Goal: Task Accomplishment & Management: Manage account settings

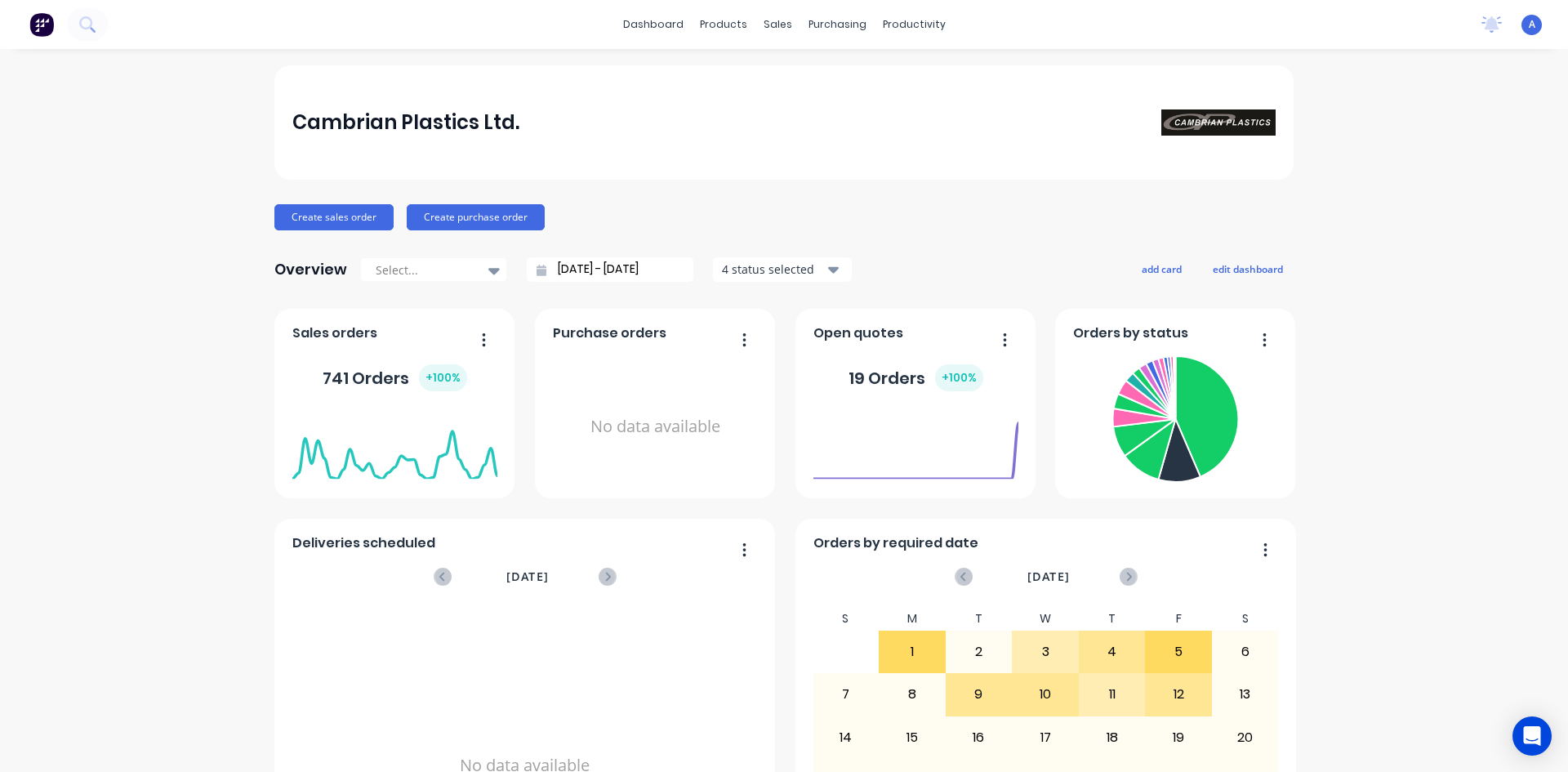
click at [299, 102] on div "Cambrian Plastics Ltd." at bounding box center [784, 122] width 1020 height 115
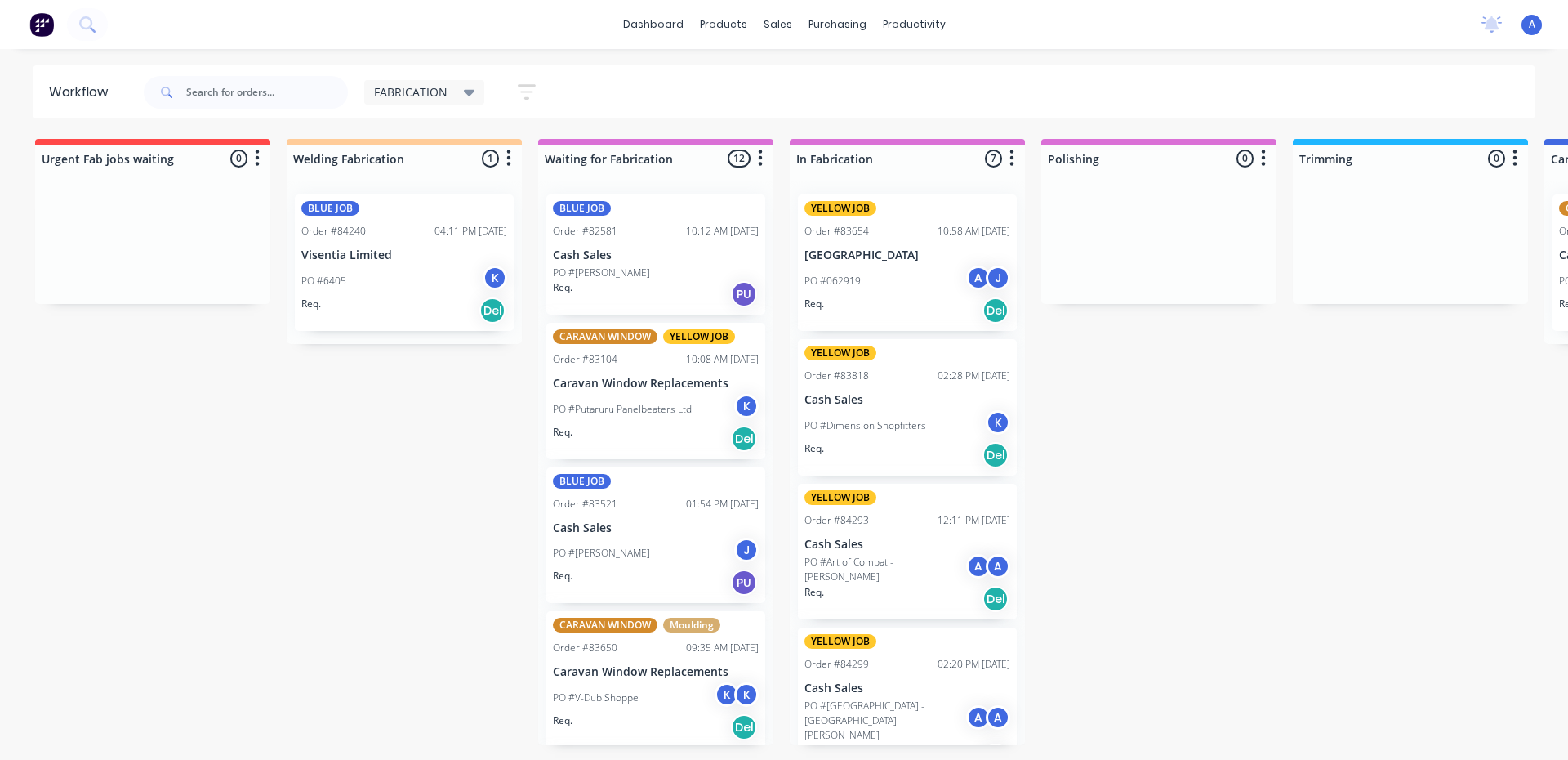
click at [888, 419] on p "PO #Dimension Shopfitters" at bounding box center [866, 426] width 122 height 15
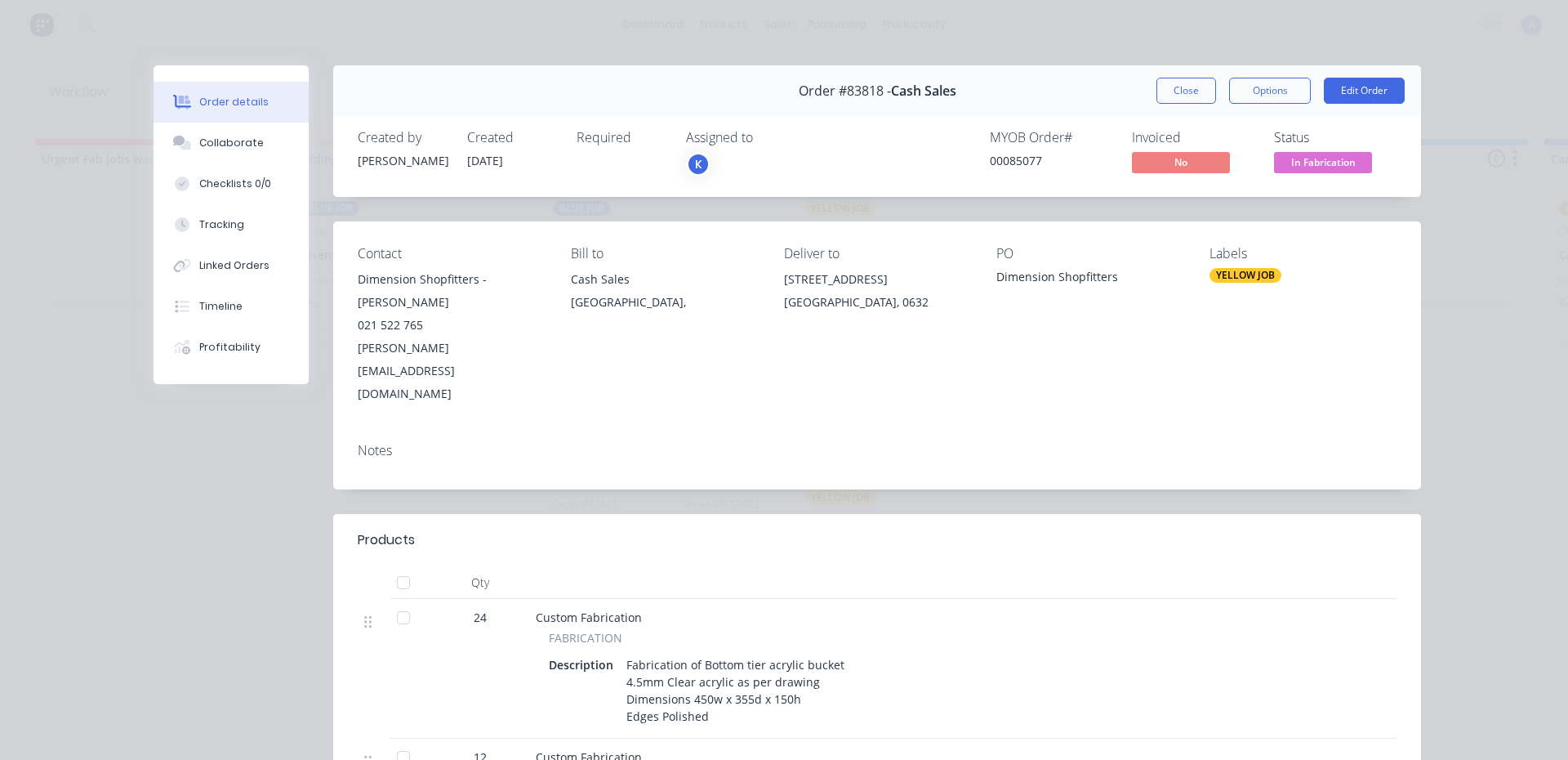
click at [719, 159] on div "K" at bounding box center [767, 164] width 163 height 25
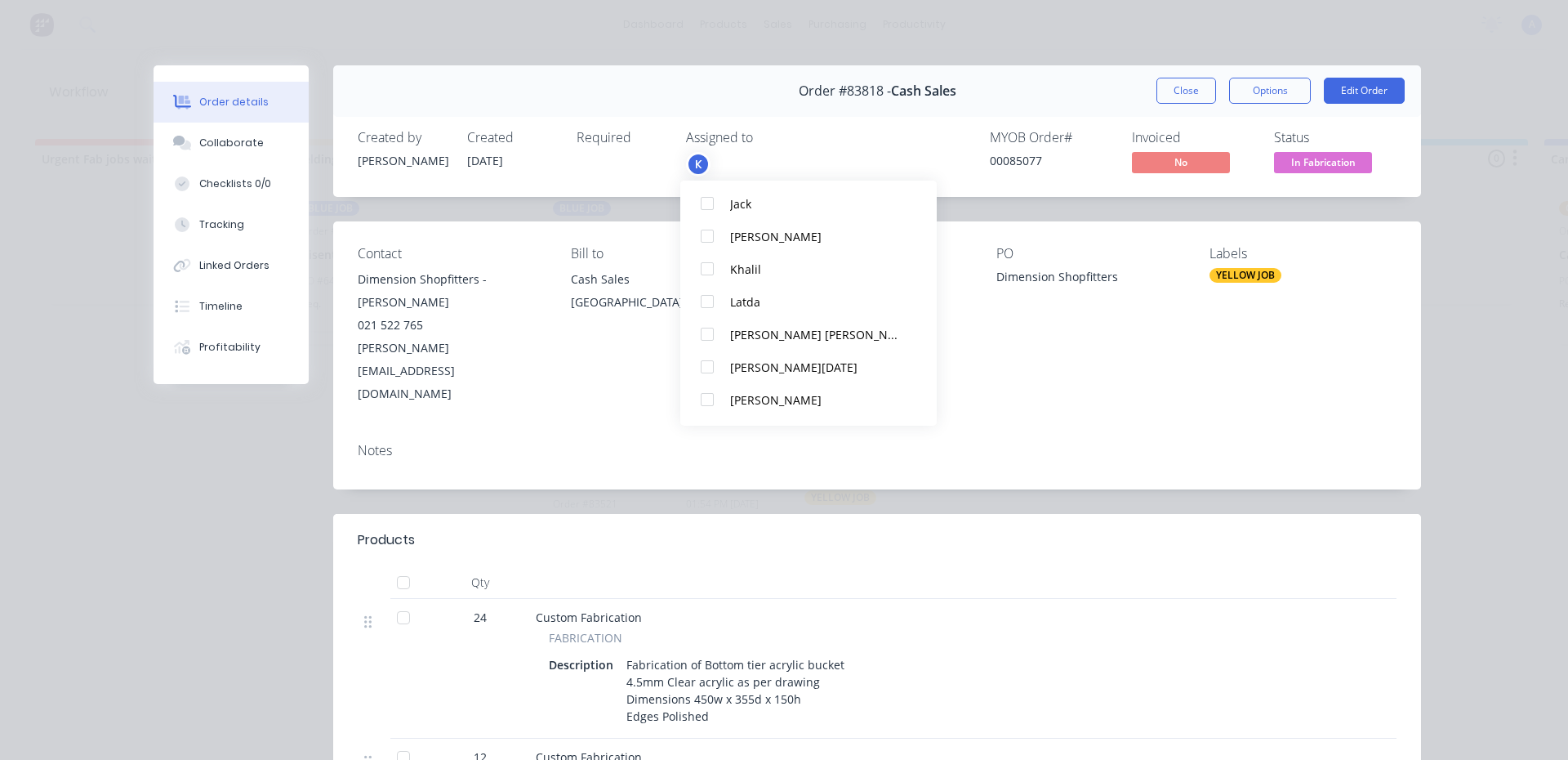
scroll to position [278, 0]
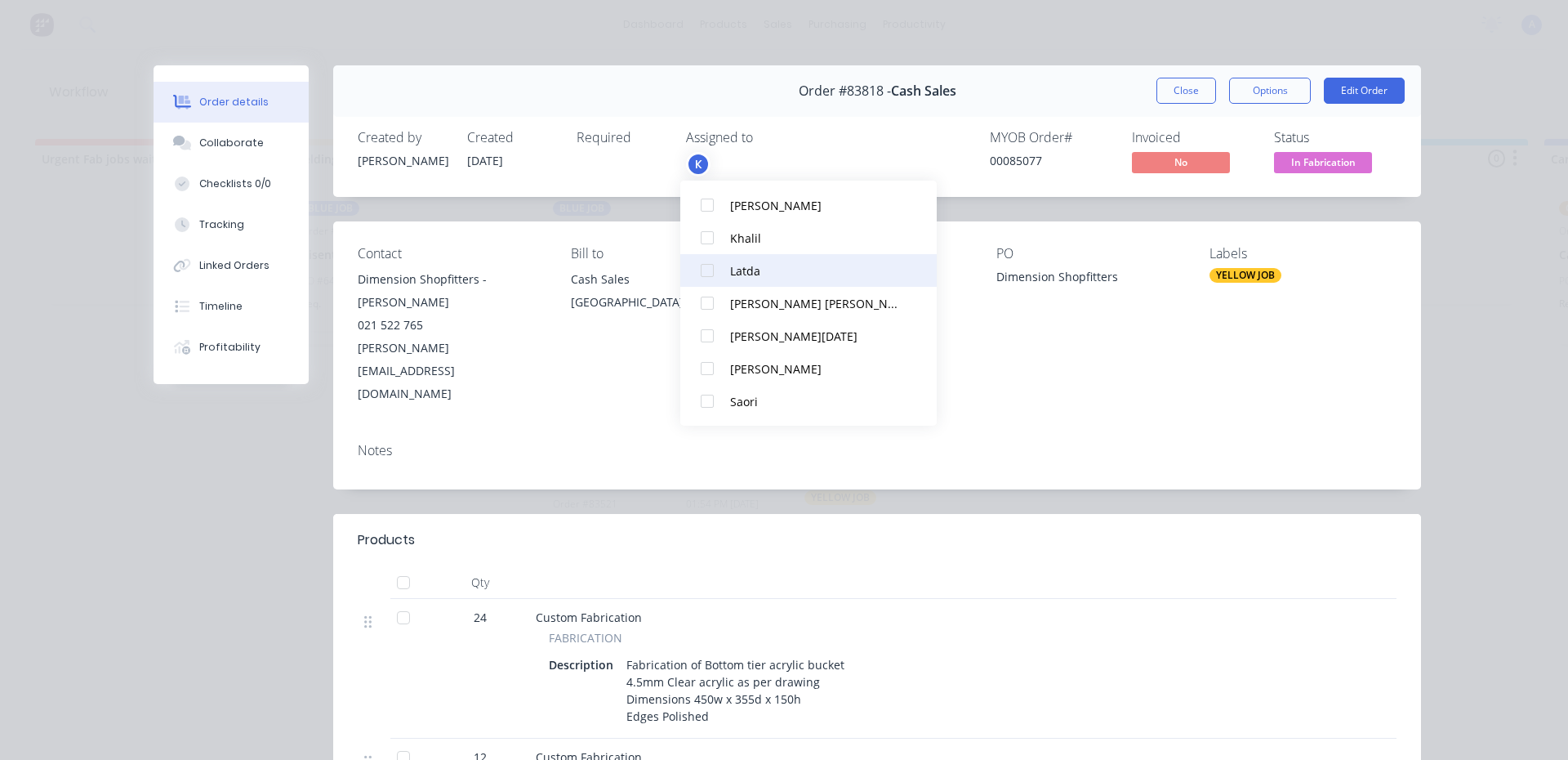
click at [752, 268] on div "Latda" at bounding box center [817, 270] width 173 height 17
click at [1303, 155] on span "In Fabrication" at bounding box center [1323, 161] width 98 height 20
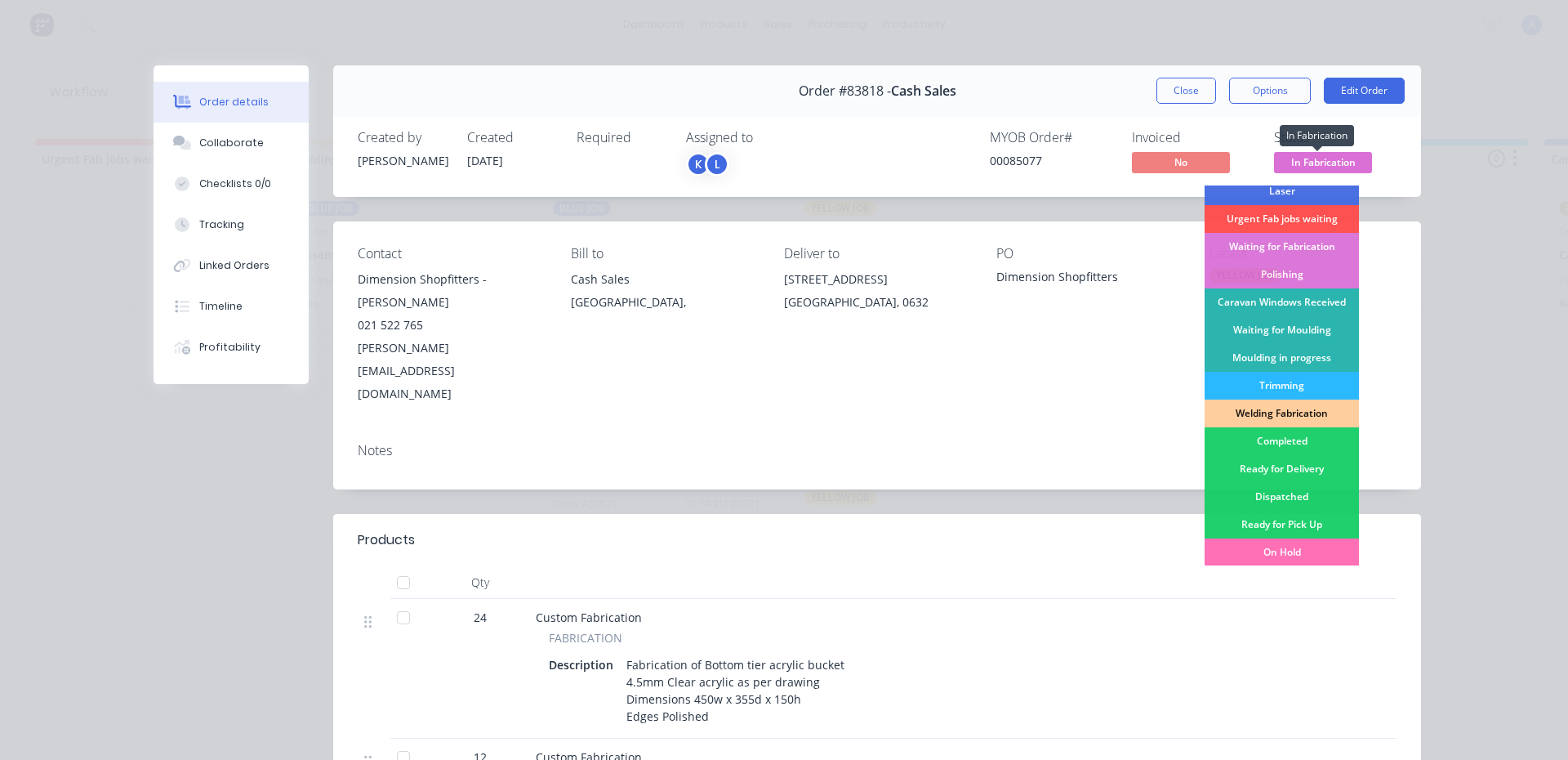
scroll to position [151, 0]
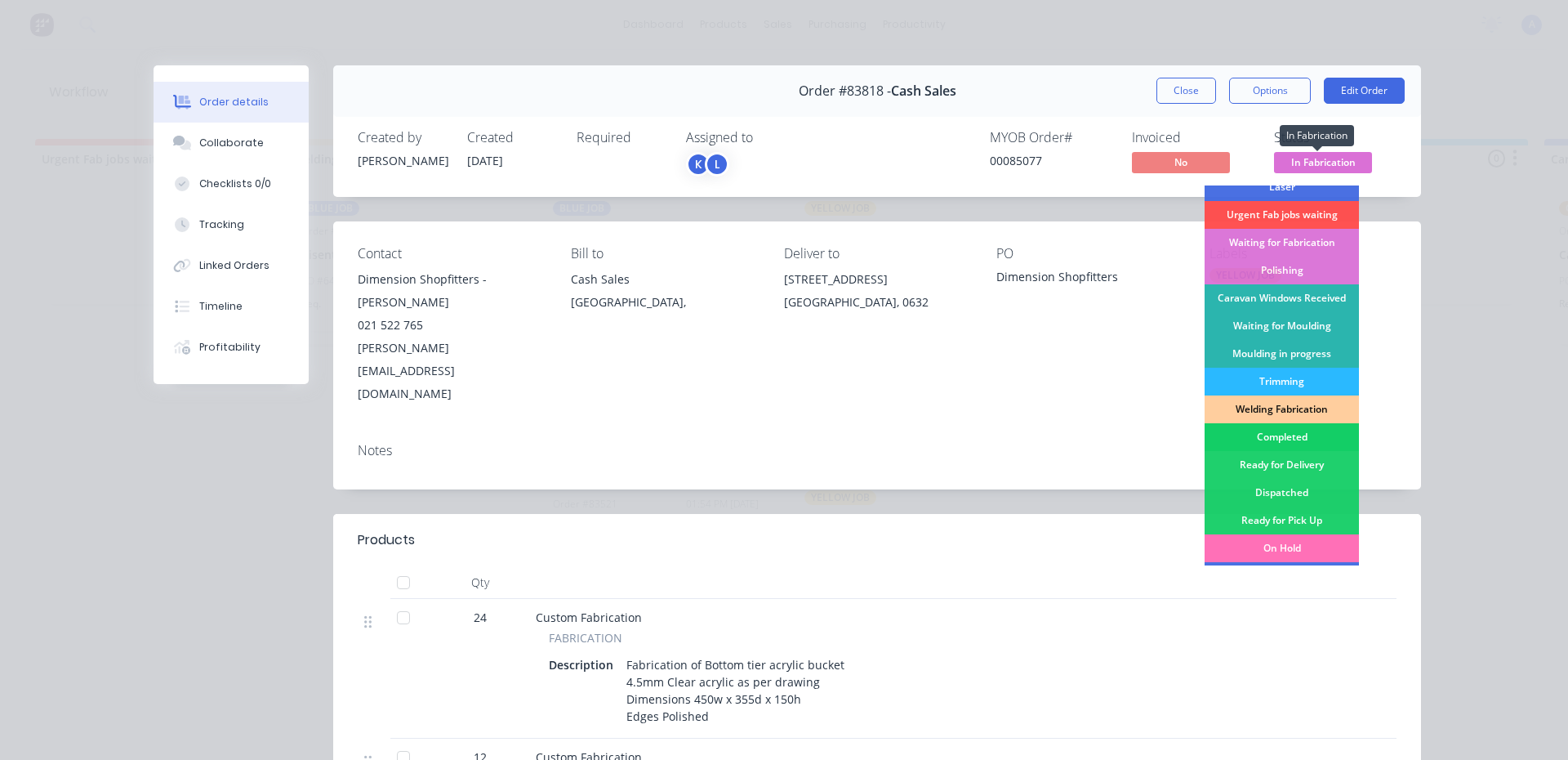
click at [1267, 441] on div "Completed" at bounding box center [1282, 437] width 154 height 28
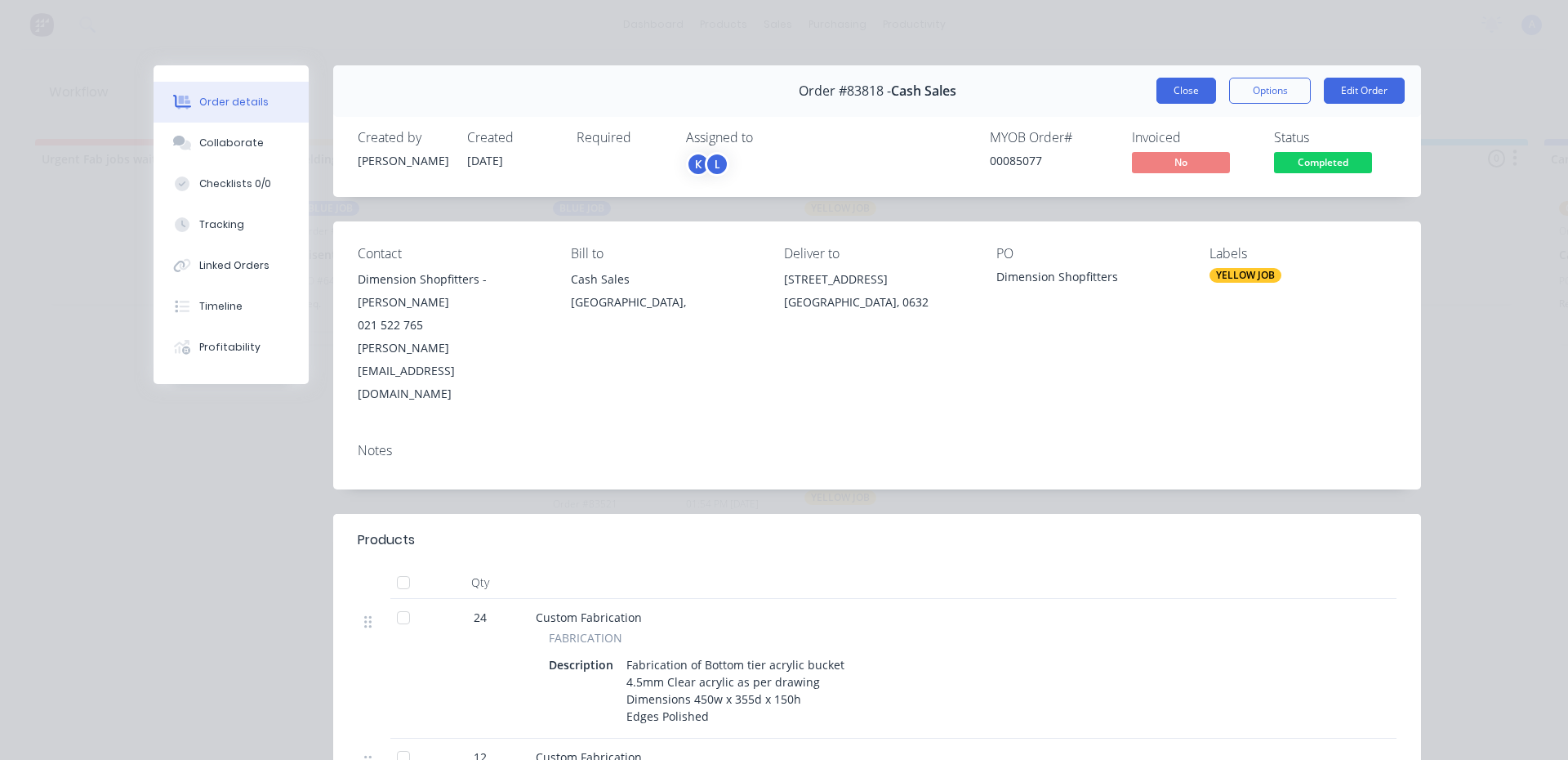
click at [1169, 98] on button "Close" at bounding box center [1186, 91] width 60 height 26
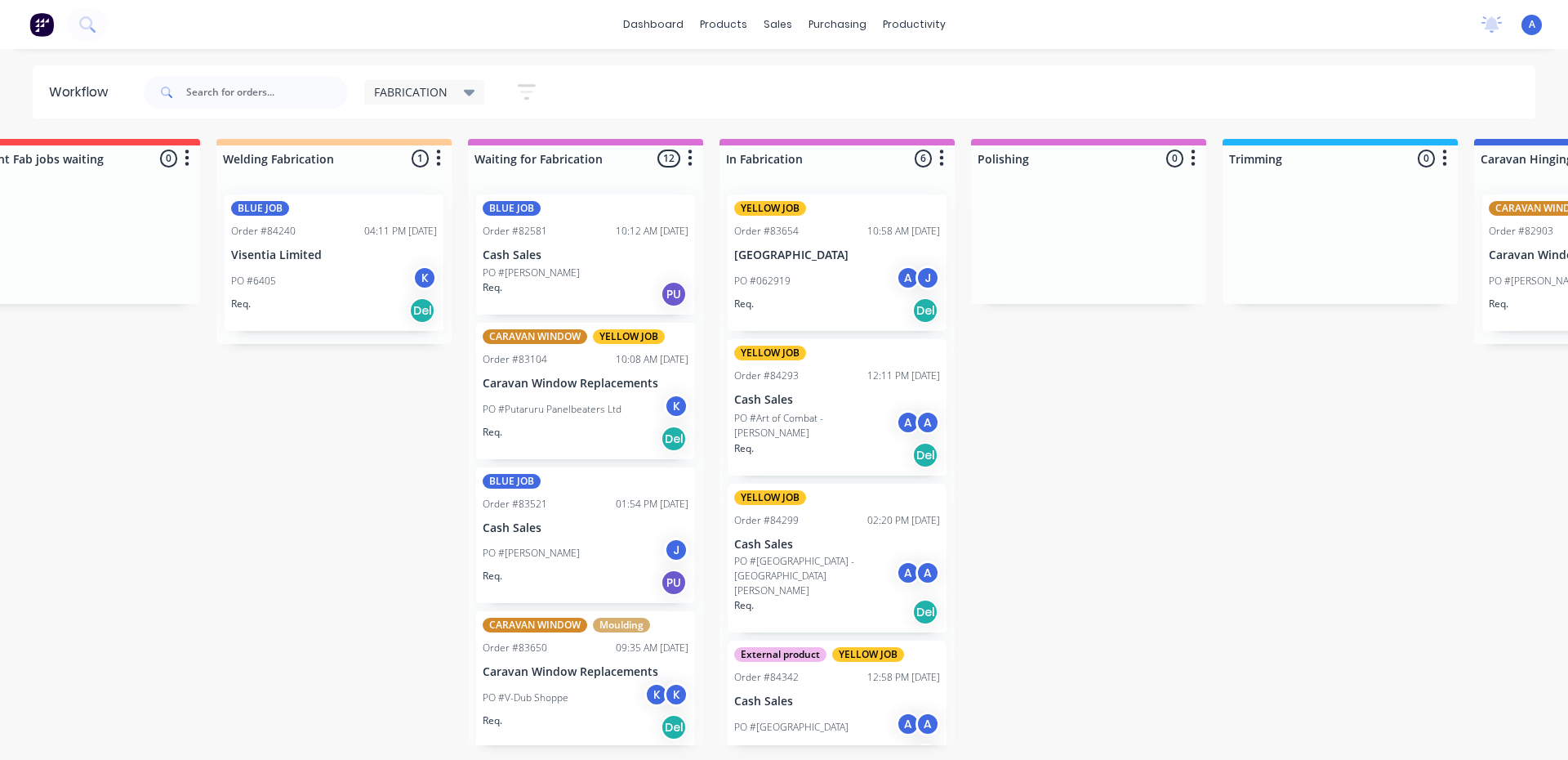
scroll to position [0, 71]
click at [449, 89] on div "FABRICATION" at bounding box center [424, 92] width 101 height 15
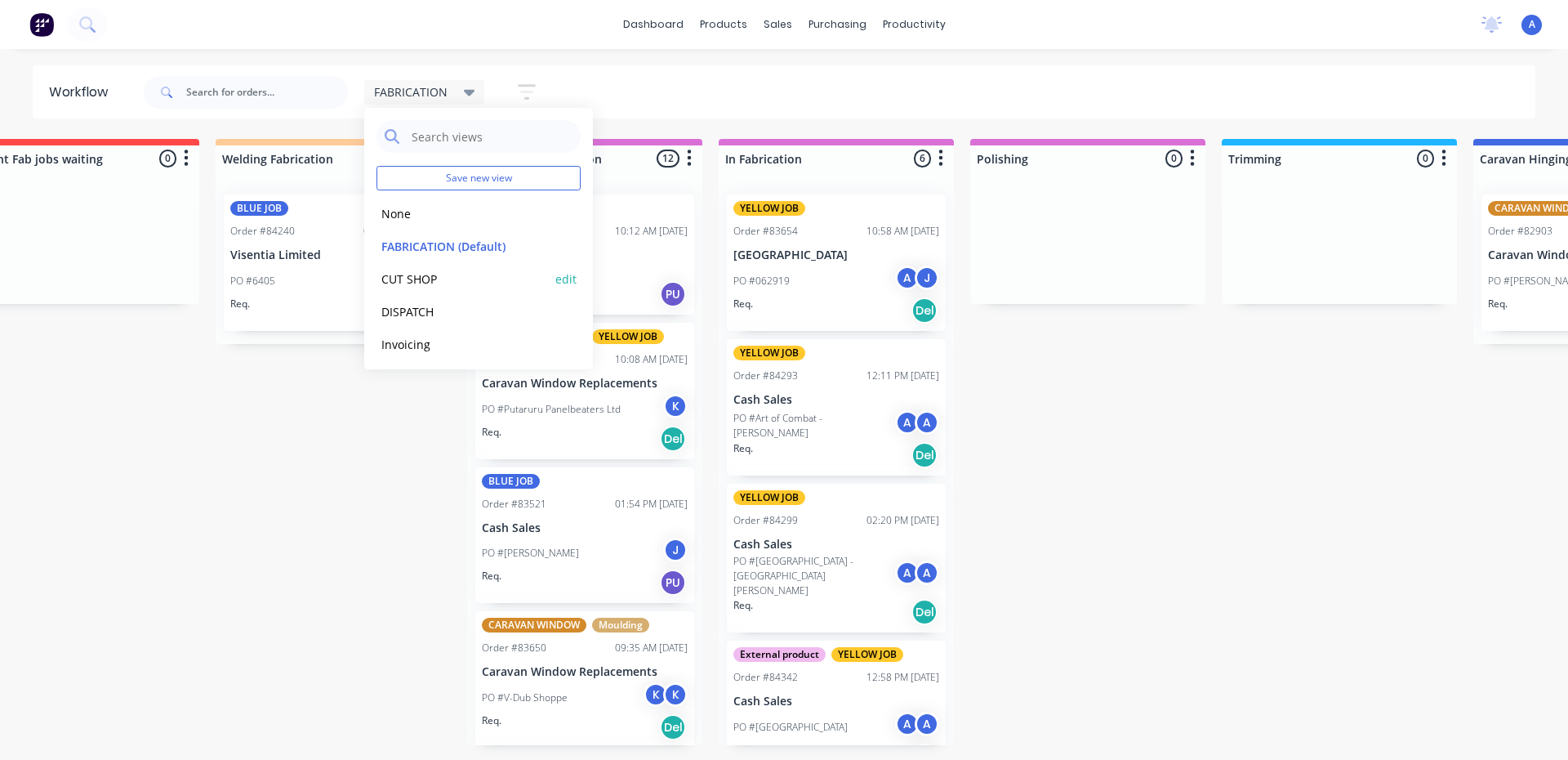
click at [414, 280] on button "CUT SHOP" at bounding box center [463, 279] width 174 height 19
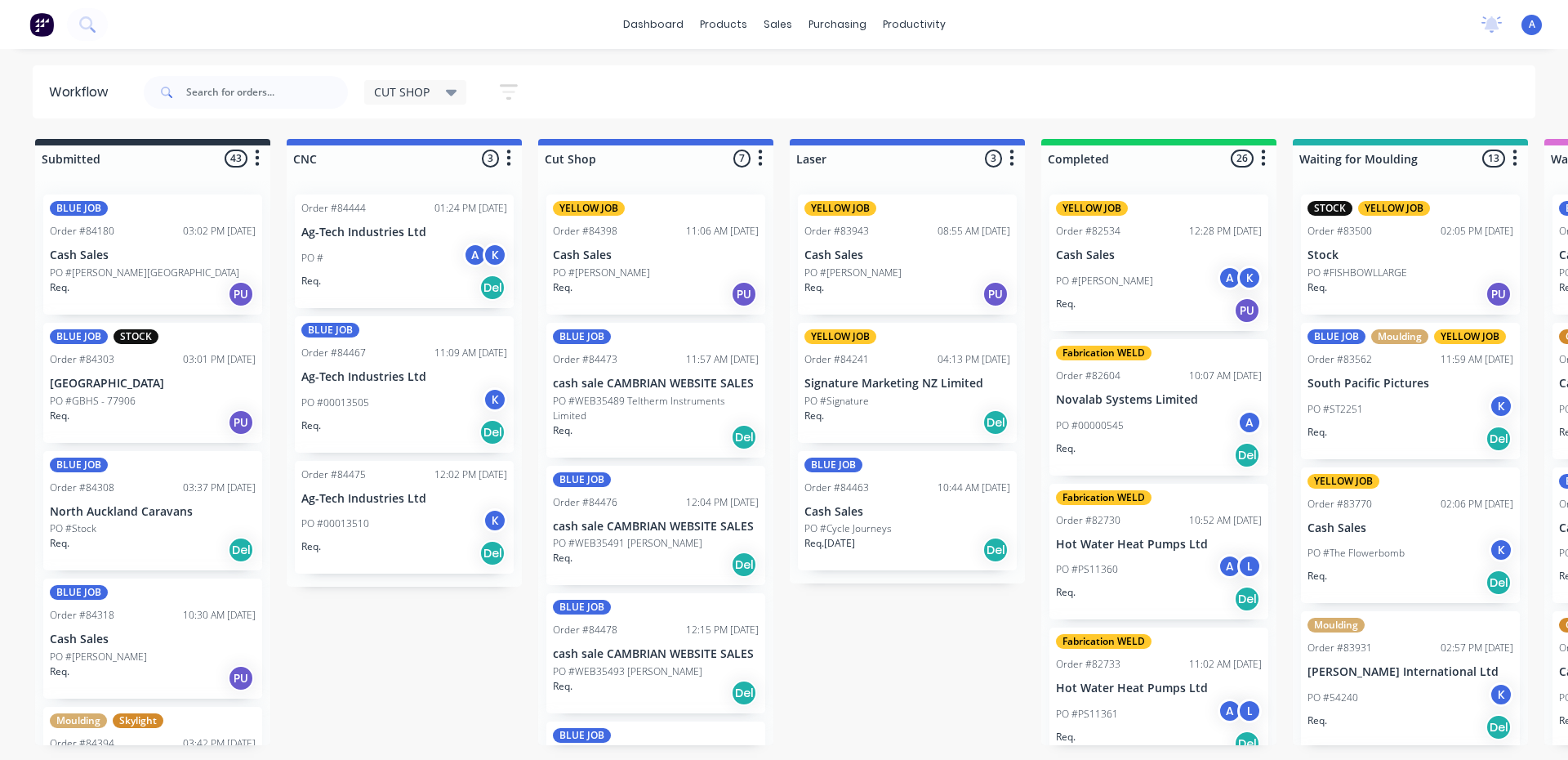
click at [602, 541] on p "PO #WEB35491 [PERSON_NAME]" at bounding box center [628, 543] width 150 height 15
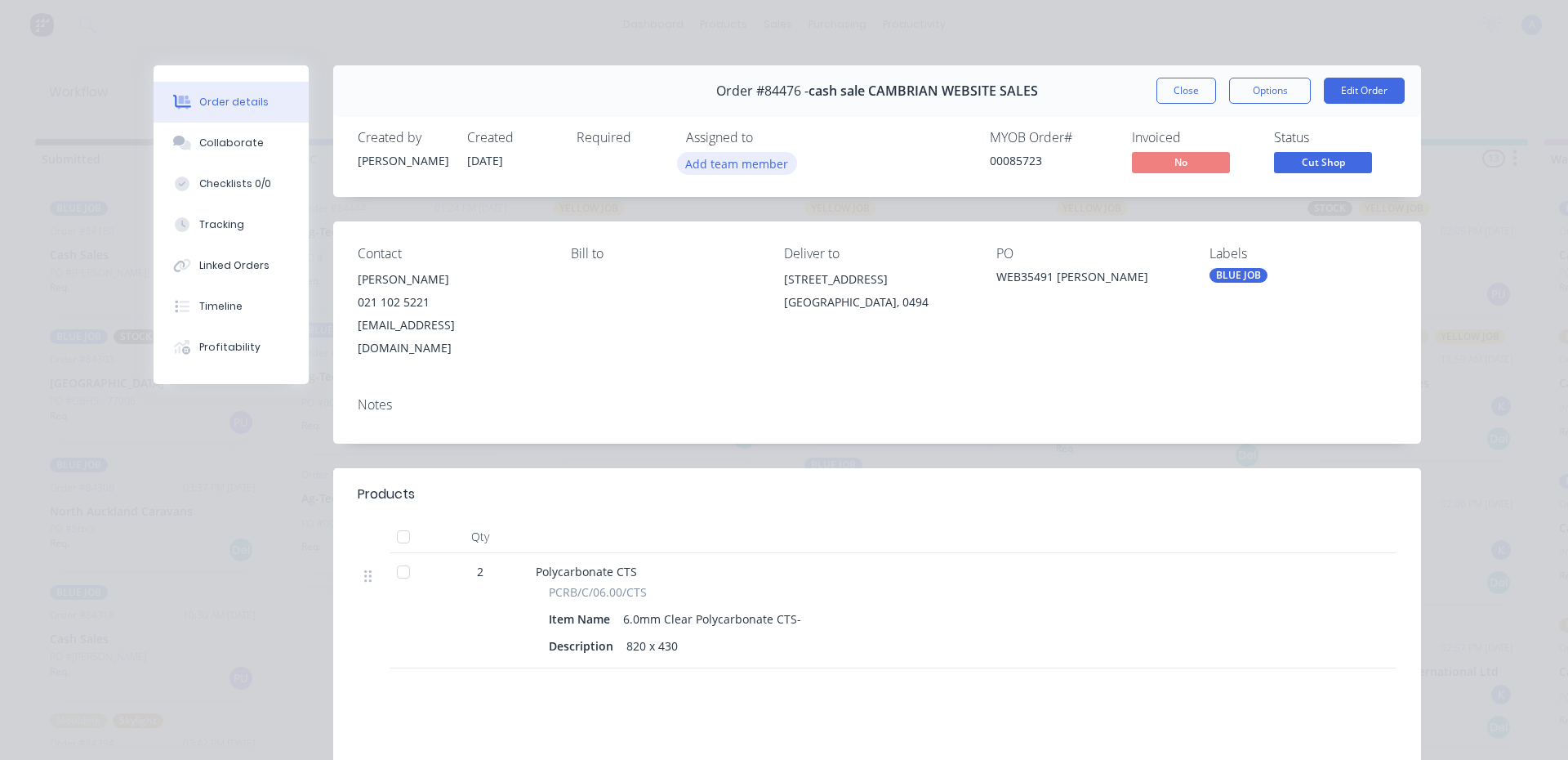
click at [718, 170] on button "Add team member" at bounding box center [737, 162] width 120 height 22
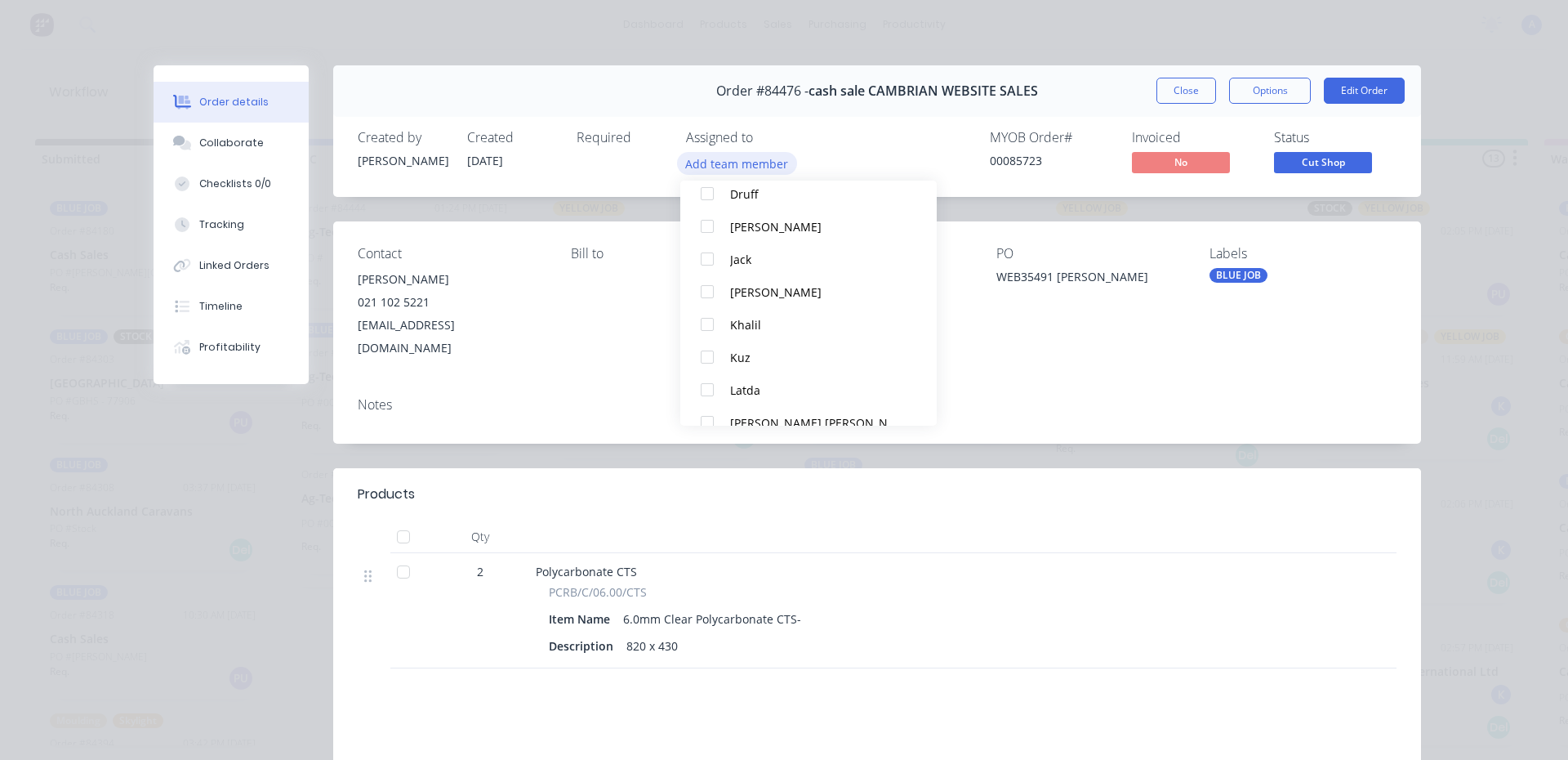
scroll to position [189, 0]
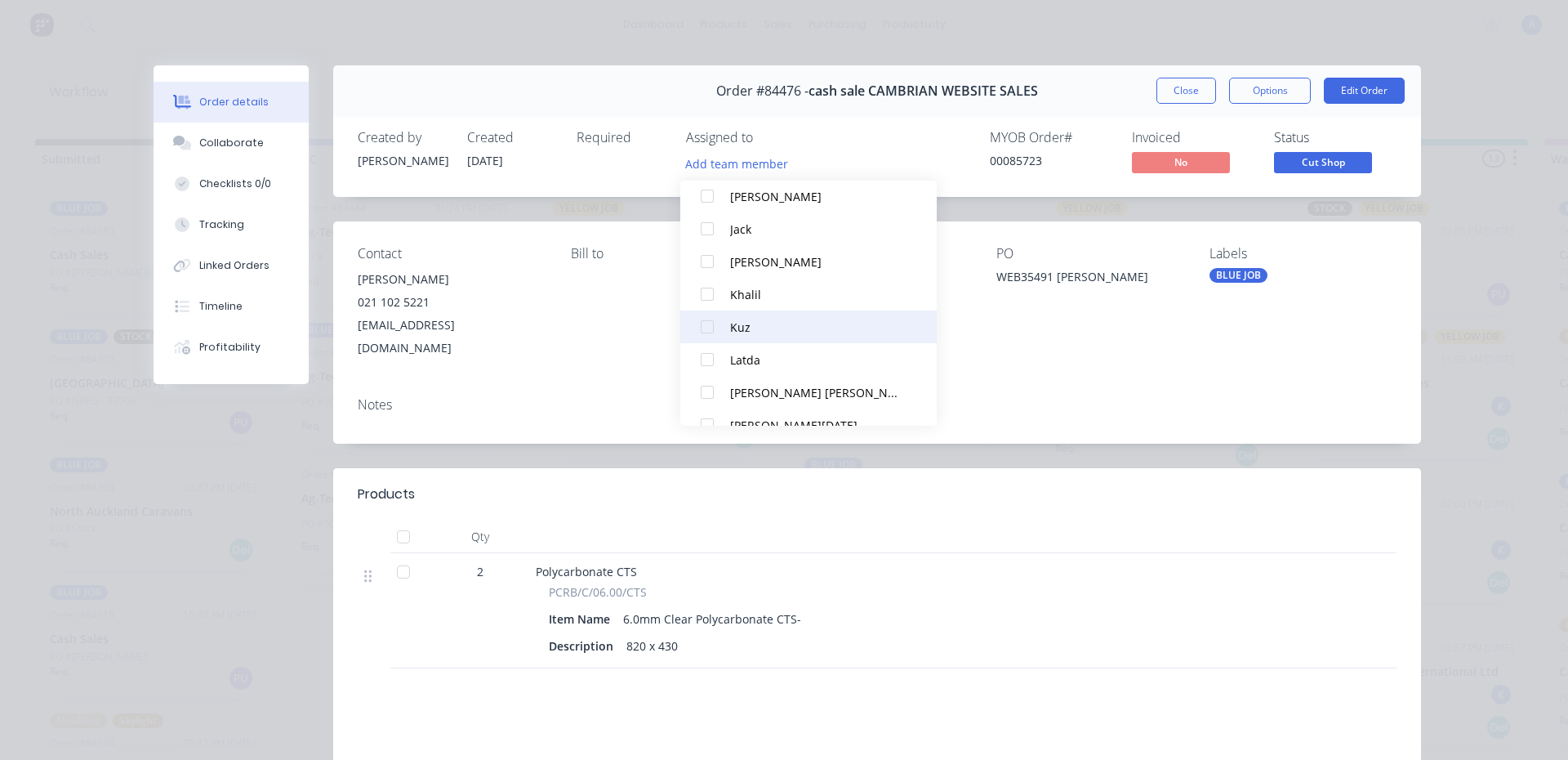
click at [719, 318] on div at bounding box center [707, 326] width 33 height 33
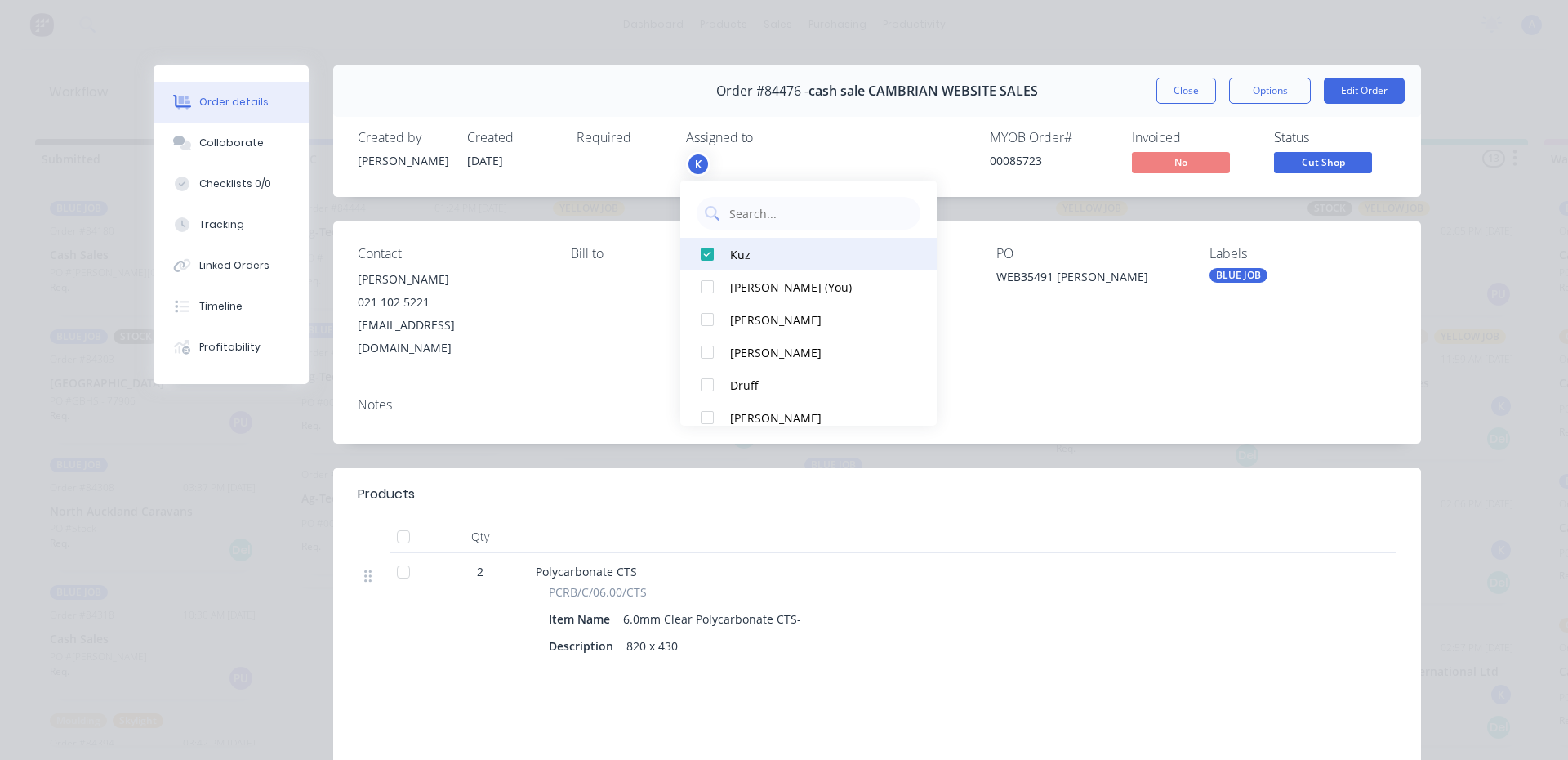
click at [717, 267] on div at bounding box center [707, 254] width 33 height 33
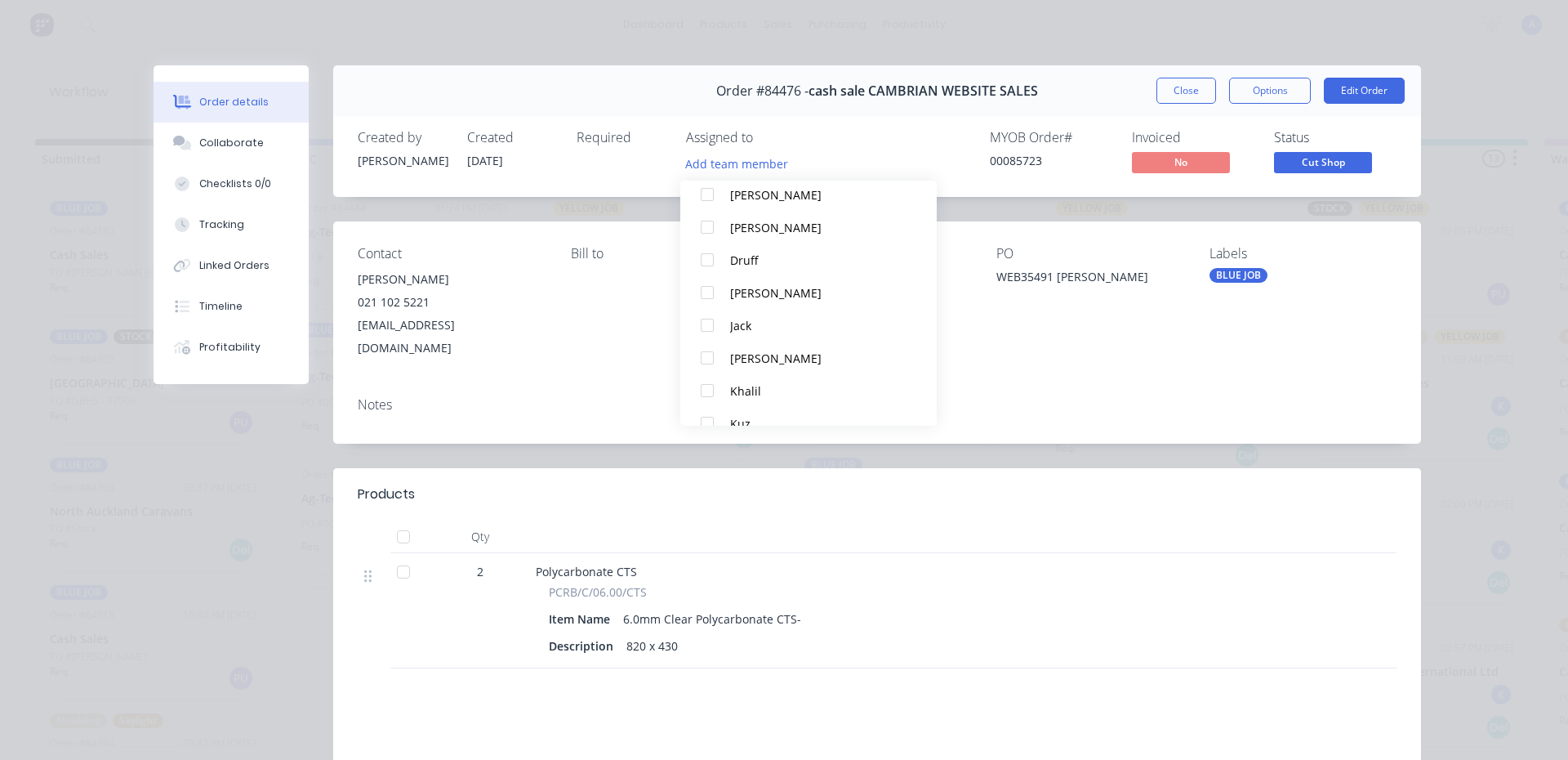
scroll to position [93, 0]
click at [762, 388] on div "Khalil" at bounding box center [817, 390] width 173 height 17
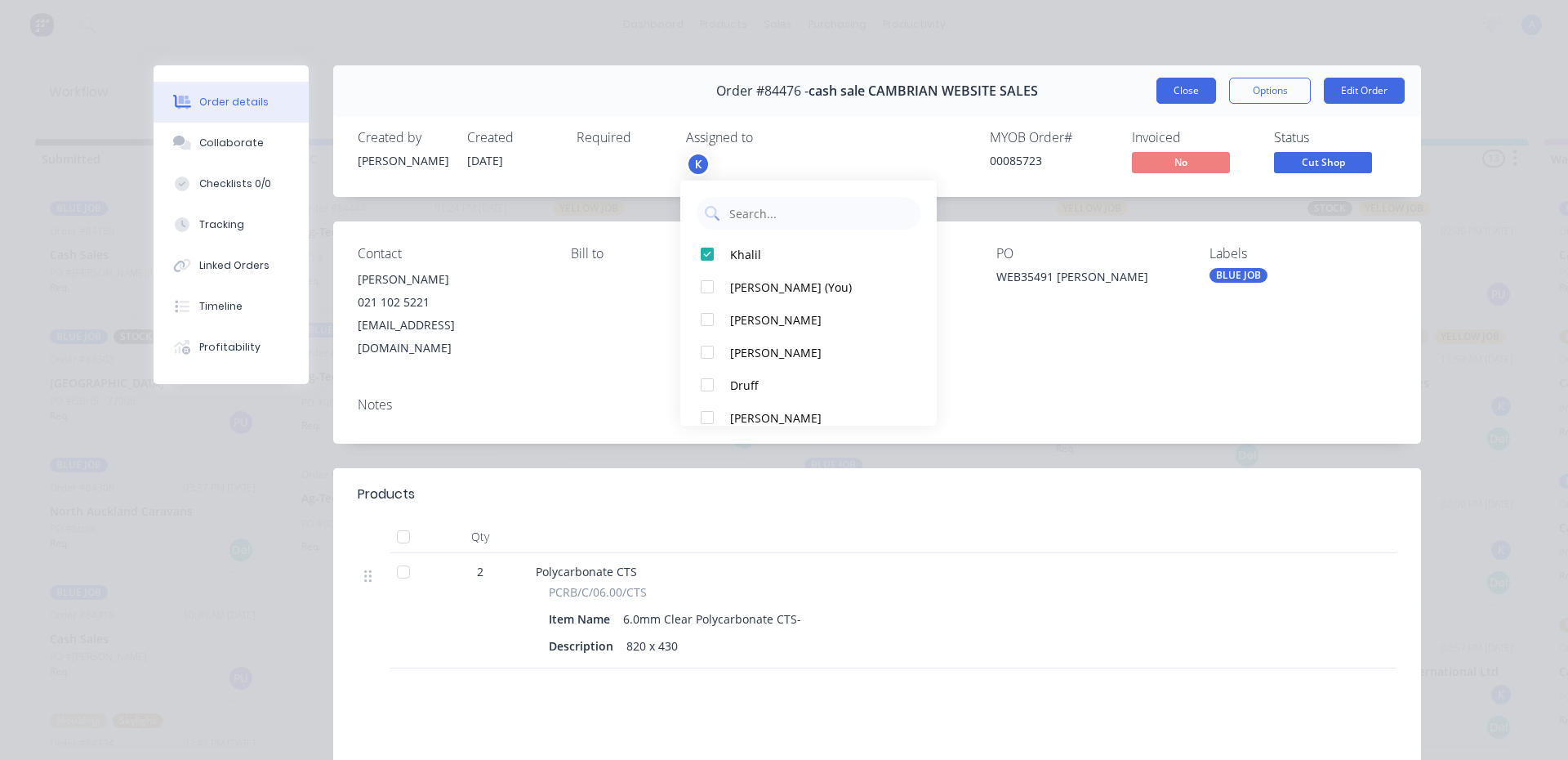
click at [1204, 97] on button "Close" at bounding box center [1186, 91] width 60 height 26
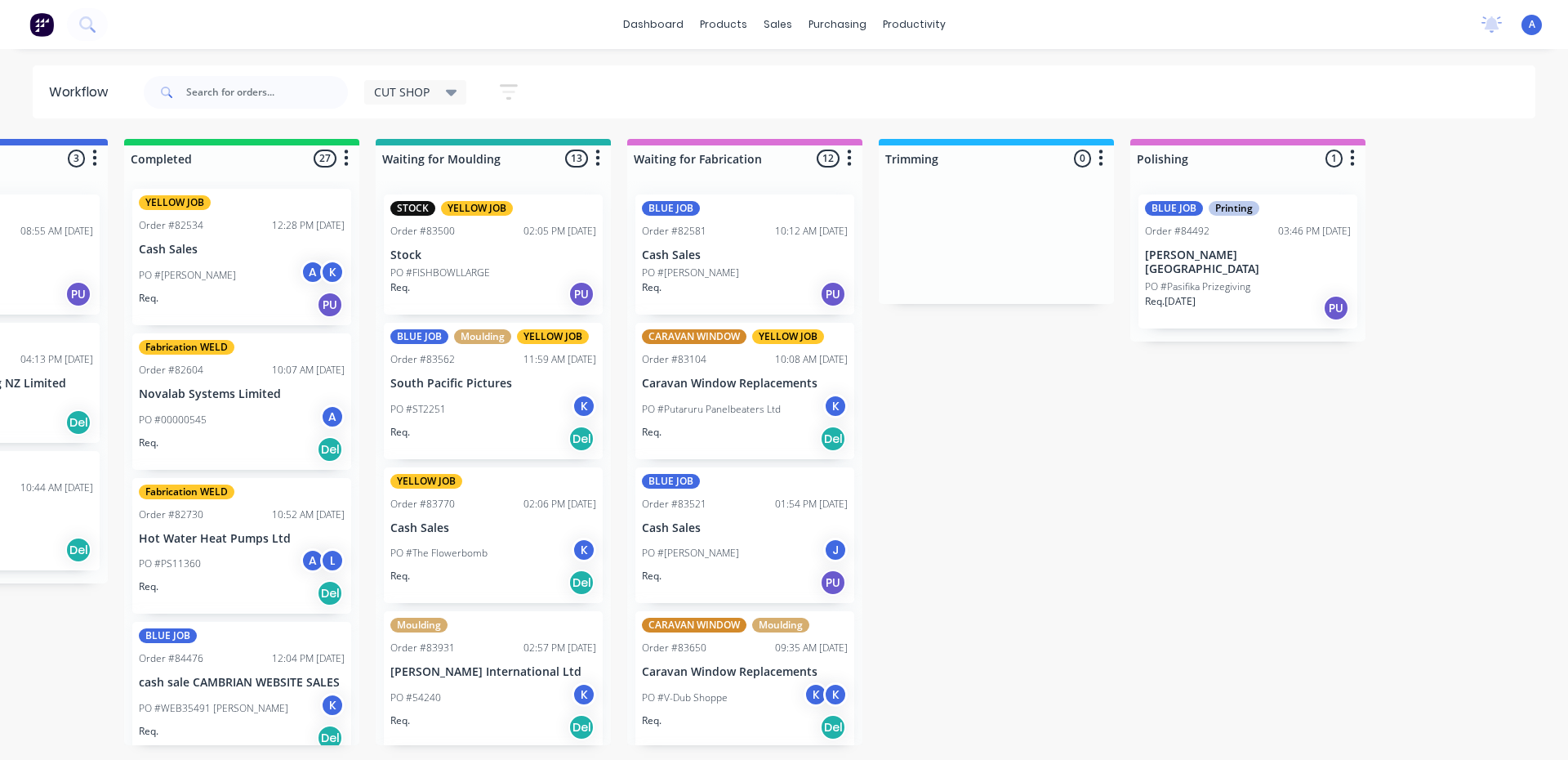
scroll to position [97, 0]
click at [1234, 294] on div "Req. [DATE] PU" at bounding box center [1248, 309] width 206 height 28
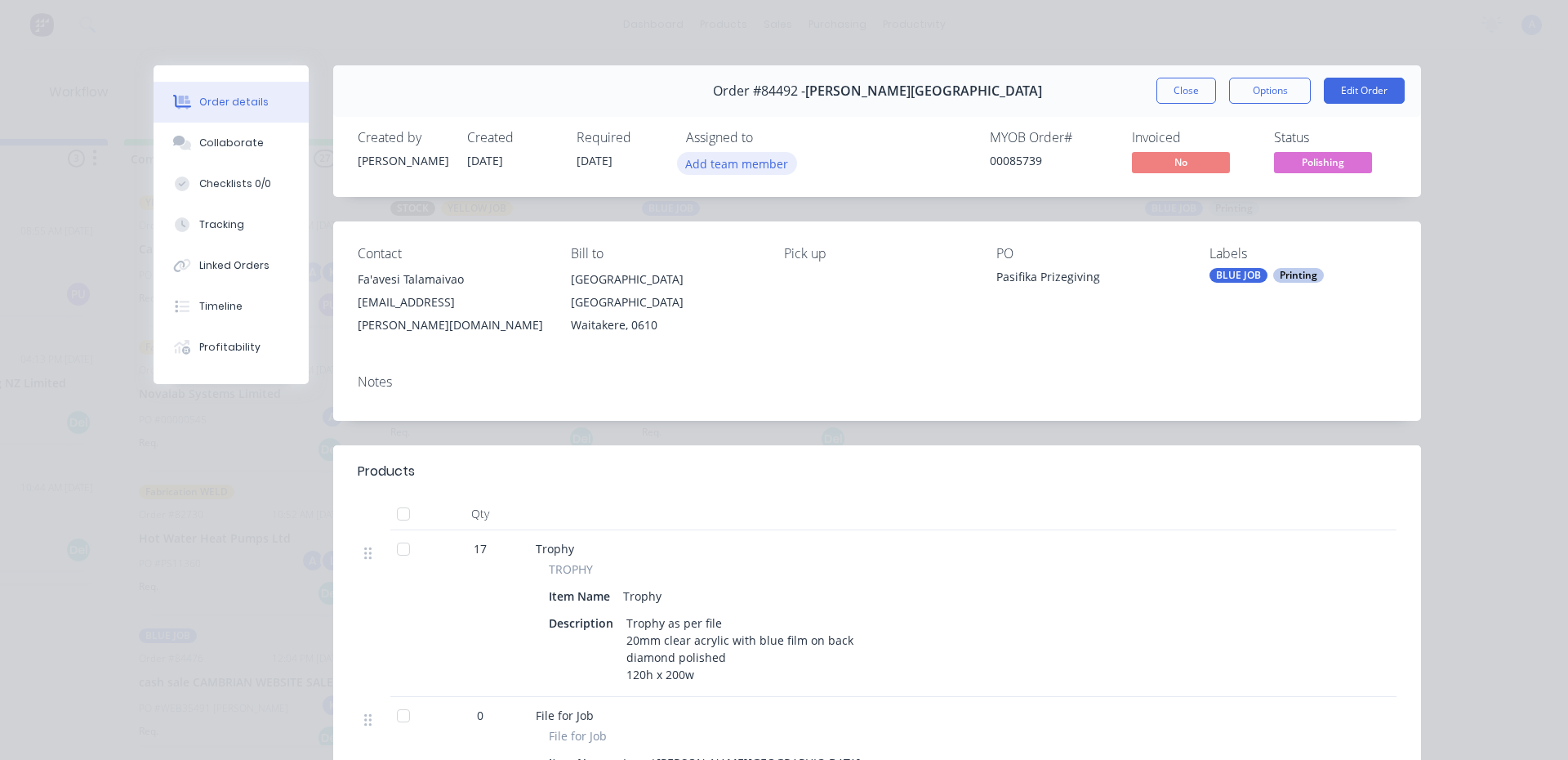
click at [725, 168] on button "Add team member" at bounding box center [737, 162] width 120 height 22
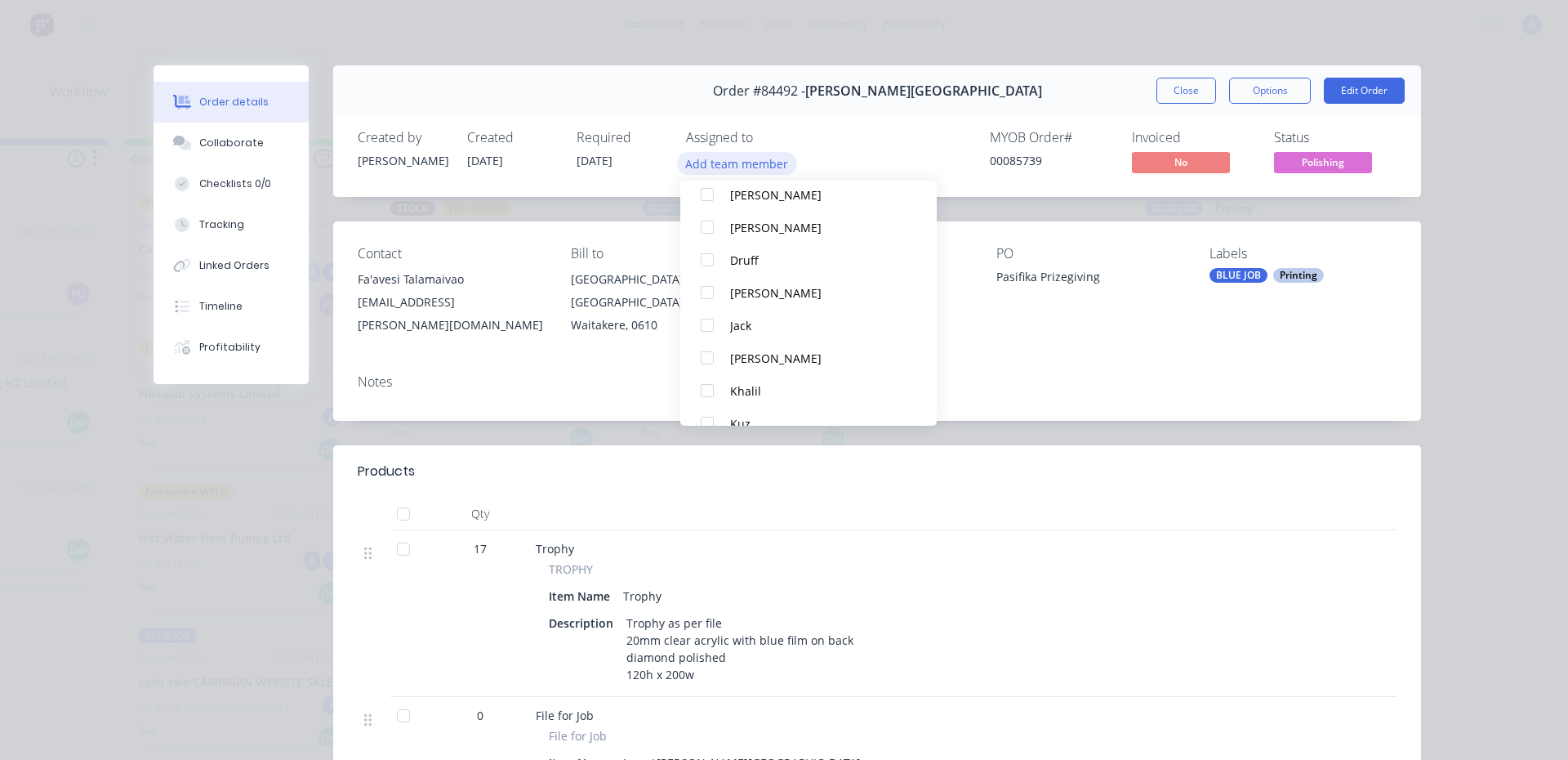
scroll to position [95, 0]
click at [742, 397] on button "Khalil" at bounding box center [808, 387] width 256 height 33
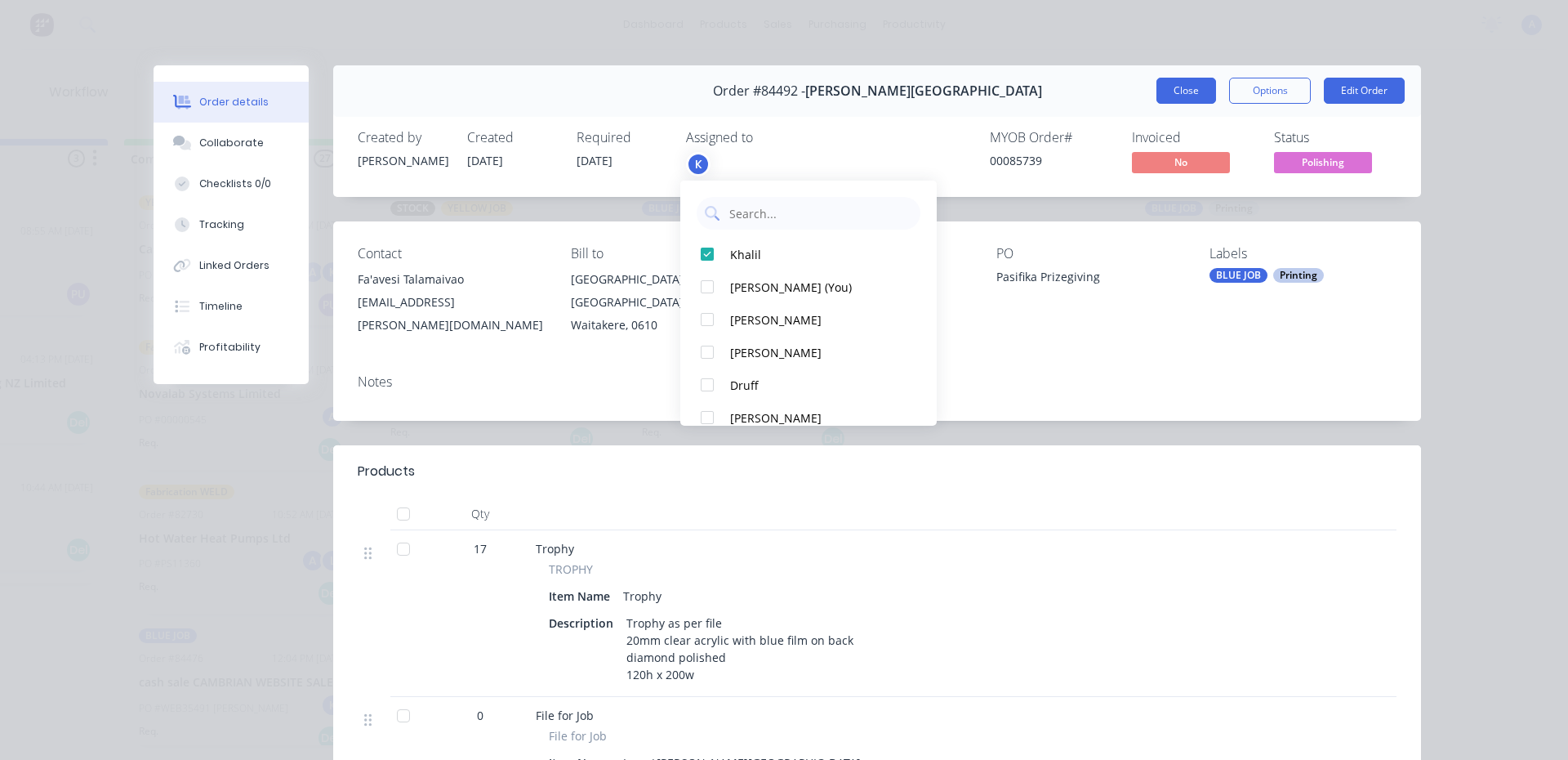
click at [1189, 91] on button "Close" at bounding box center [1186, 91] width 60 height 26
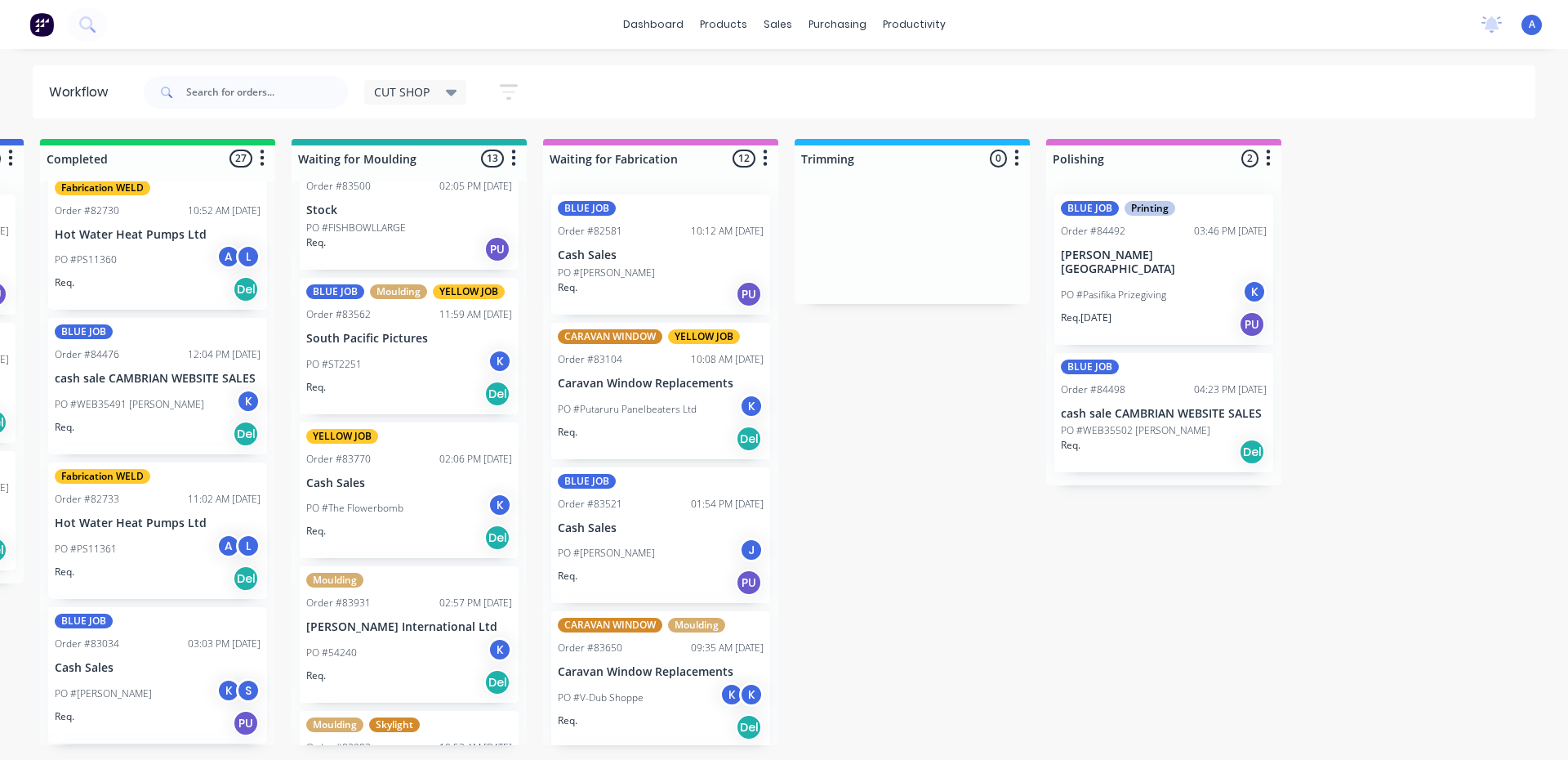
click at [1136, 423] on p "PO #WEB35502 [PERSON_NAME]" at bounding box center [1136, 430] width 150 height 15
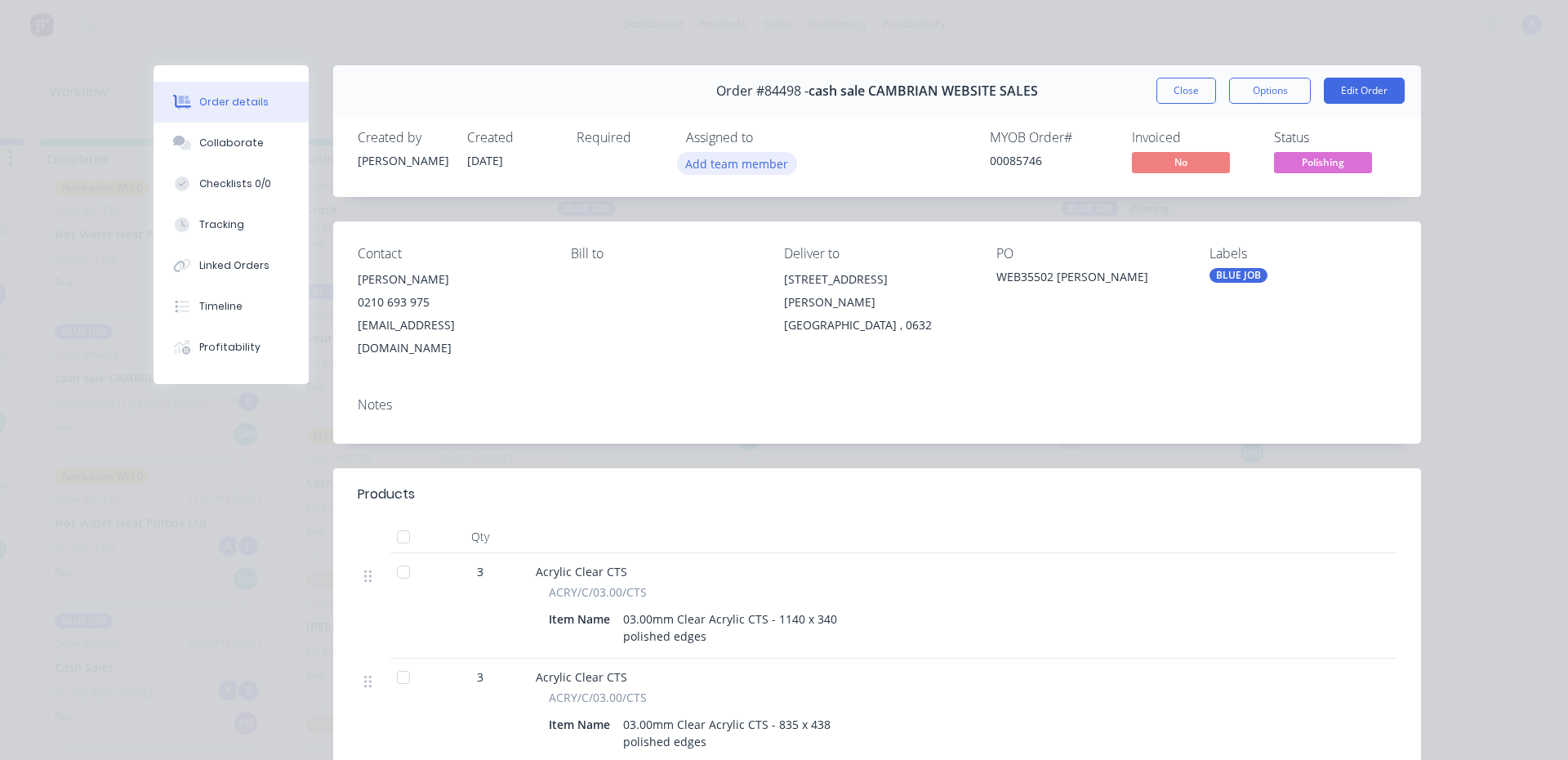
click at [721, 164] on button "Add team member" at bounding box center [737, 162] width 120 height 22
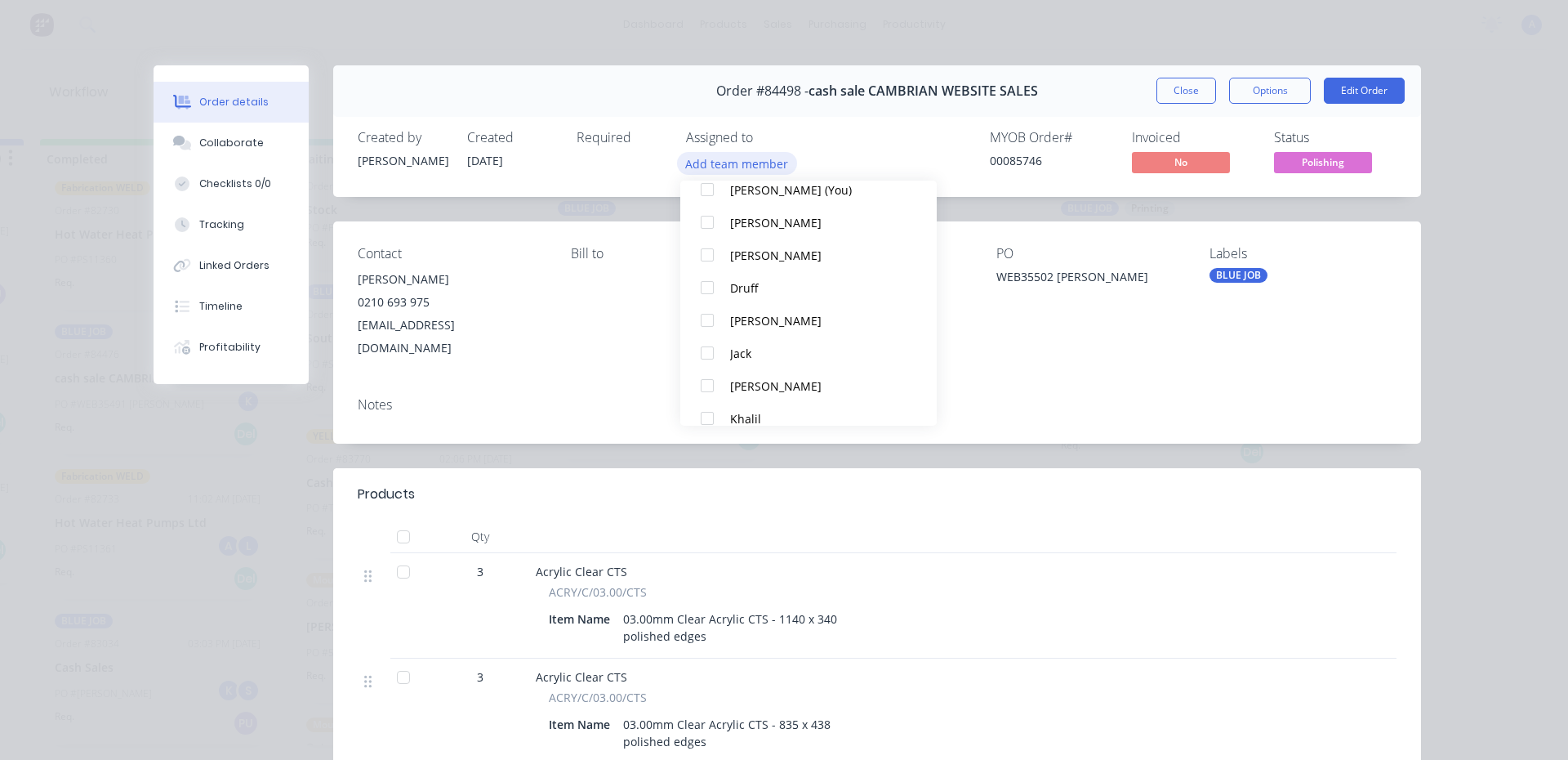
scroll to position [89, 0]
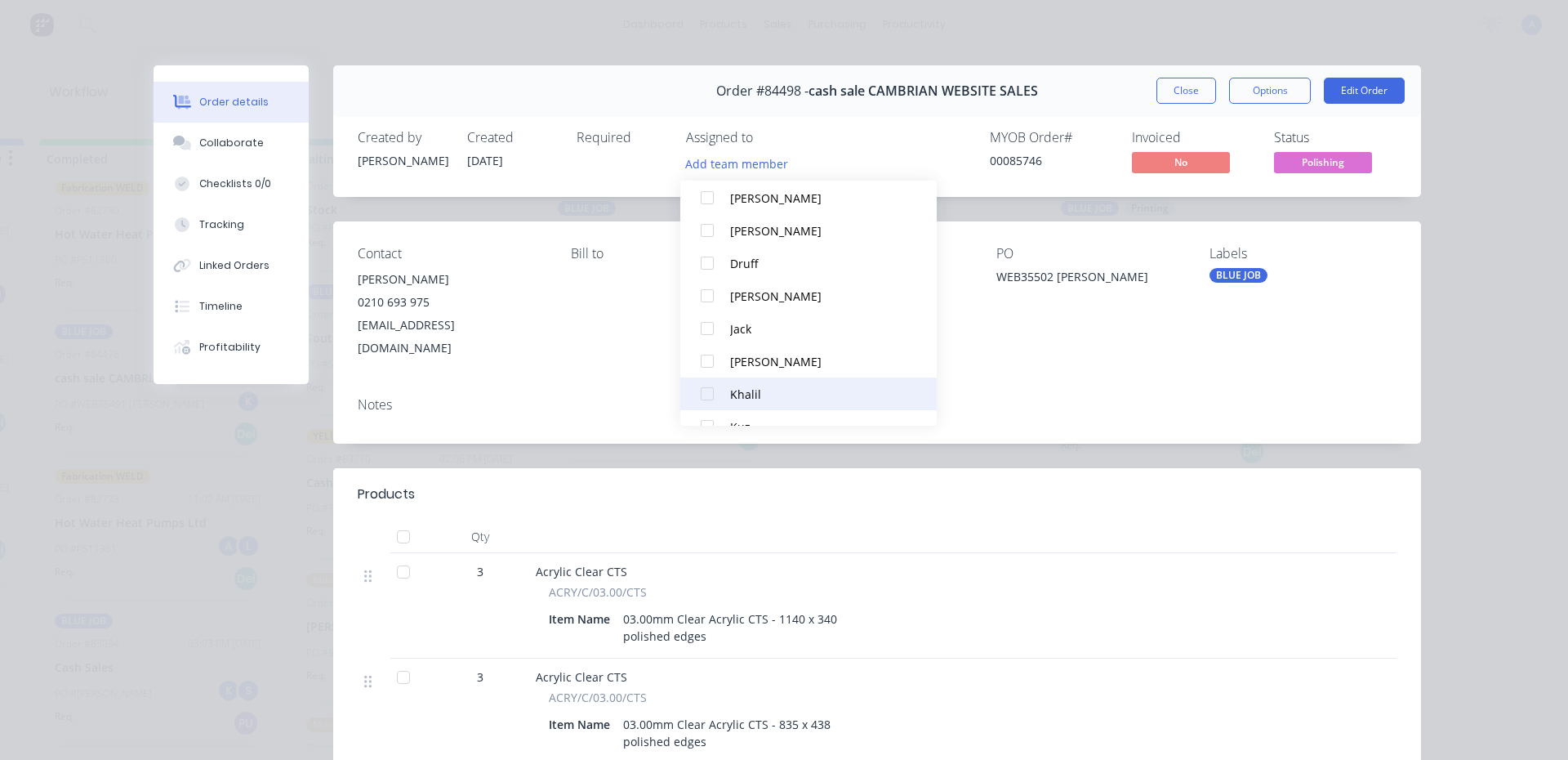
click at [771, 398] on div "Khalil" at bounding box center [817, 393] width 173 height 17
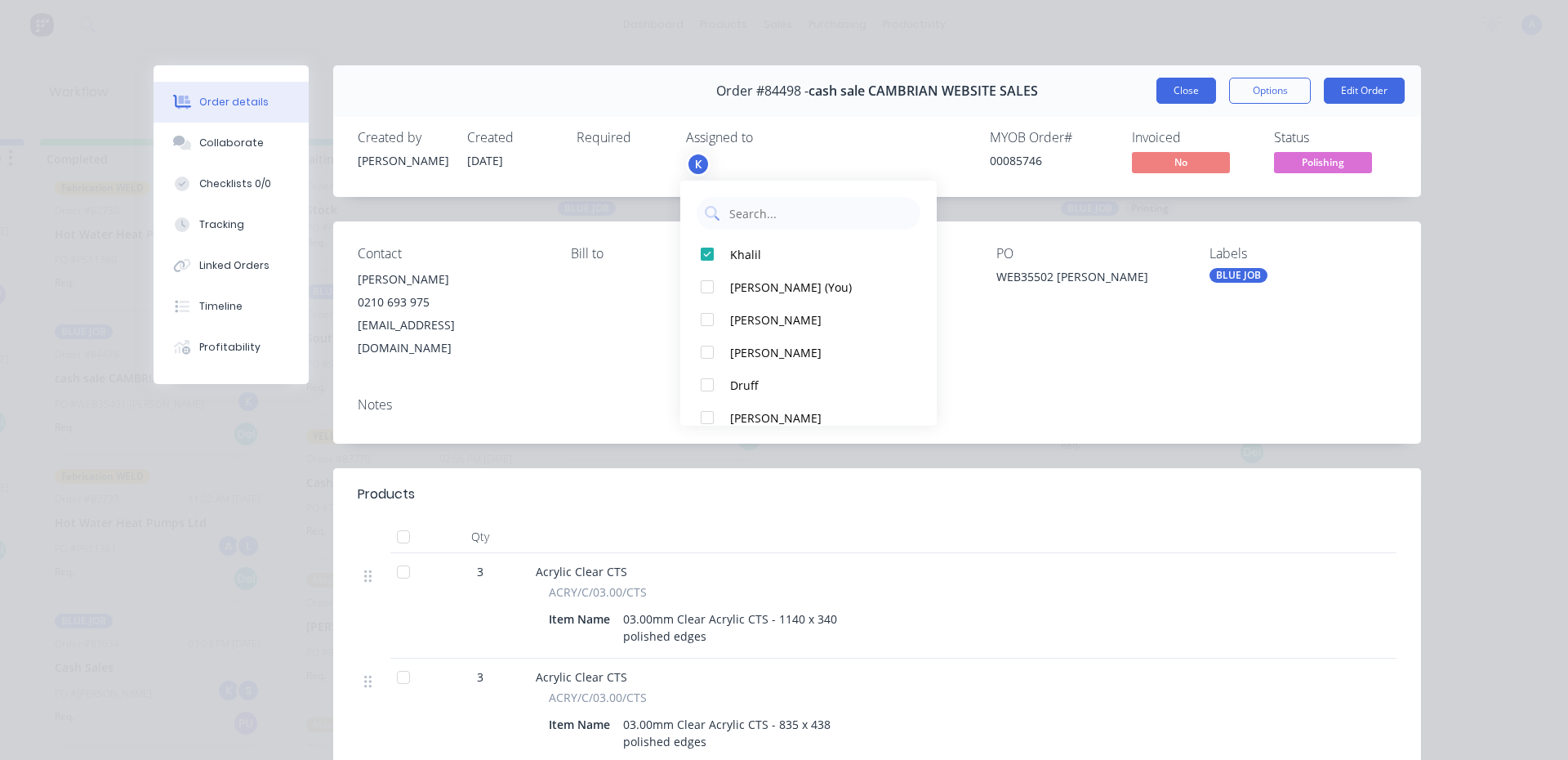
click at [1181, 92] on button "Close" at bounding box center [1186, 91] width 60 height 26
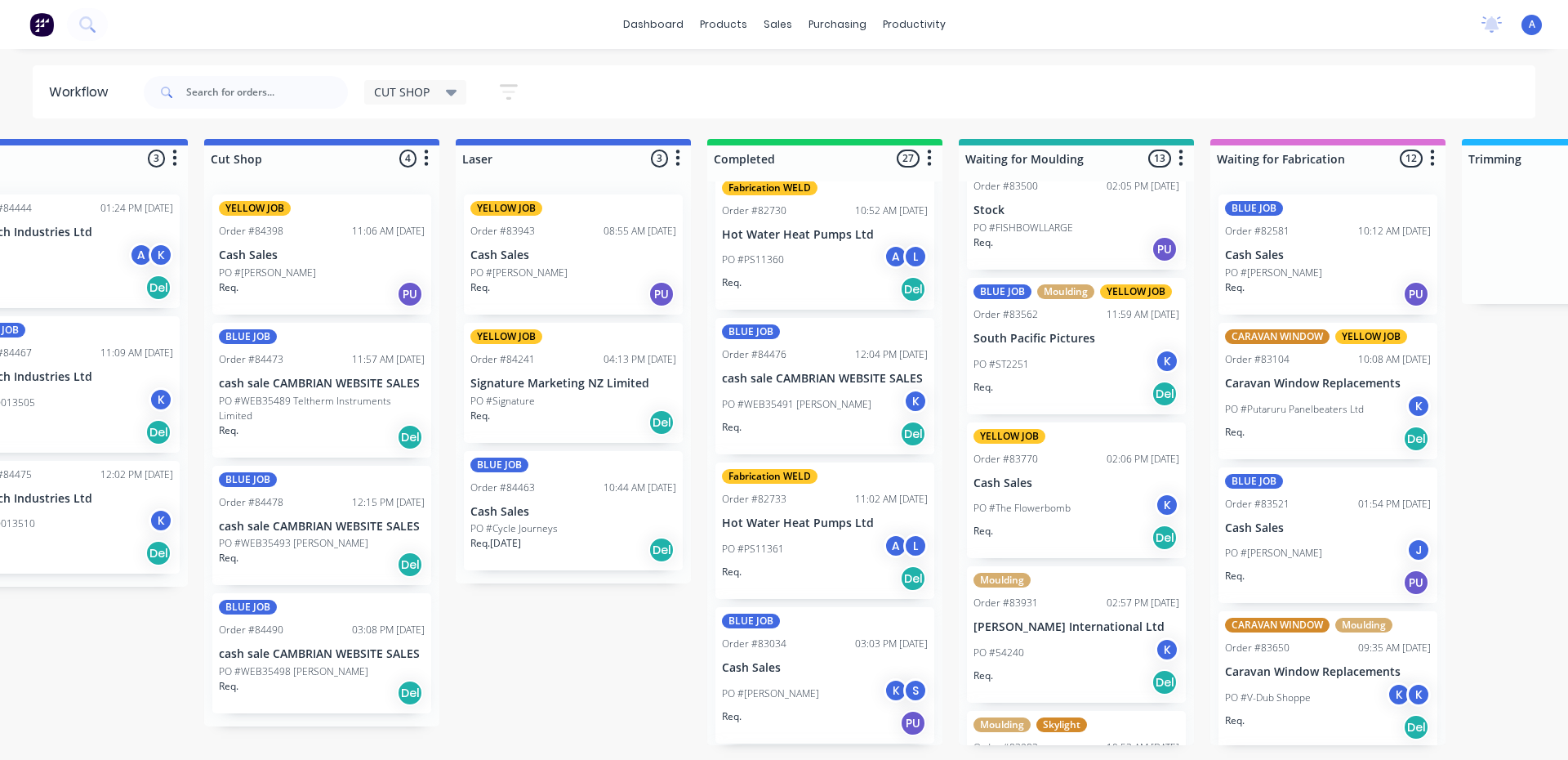
scroll to position [0, 331]
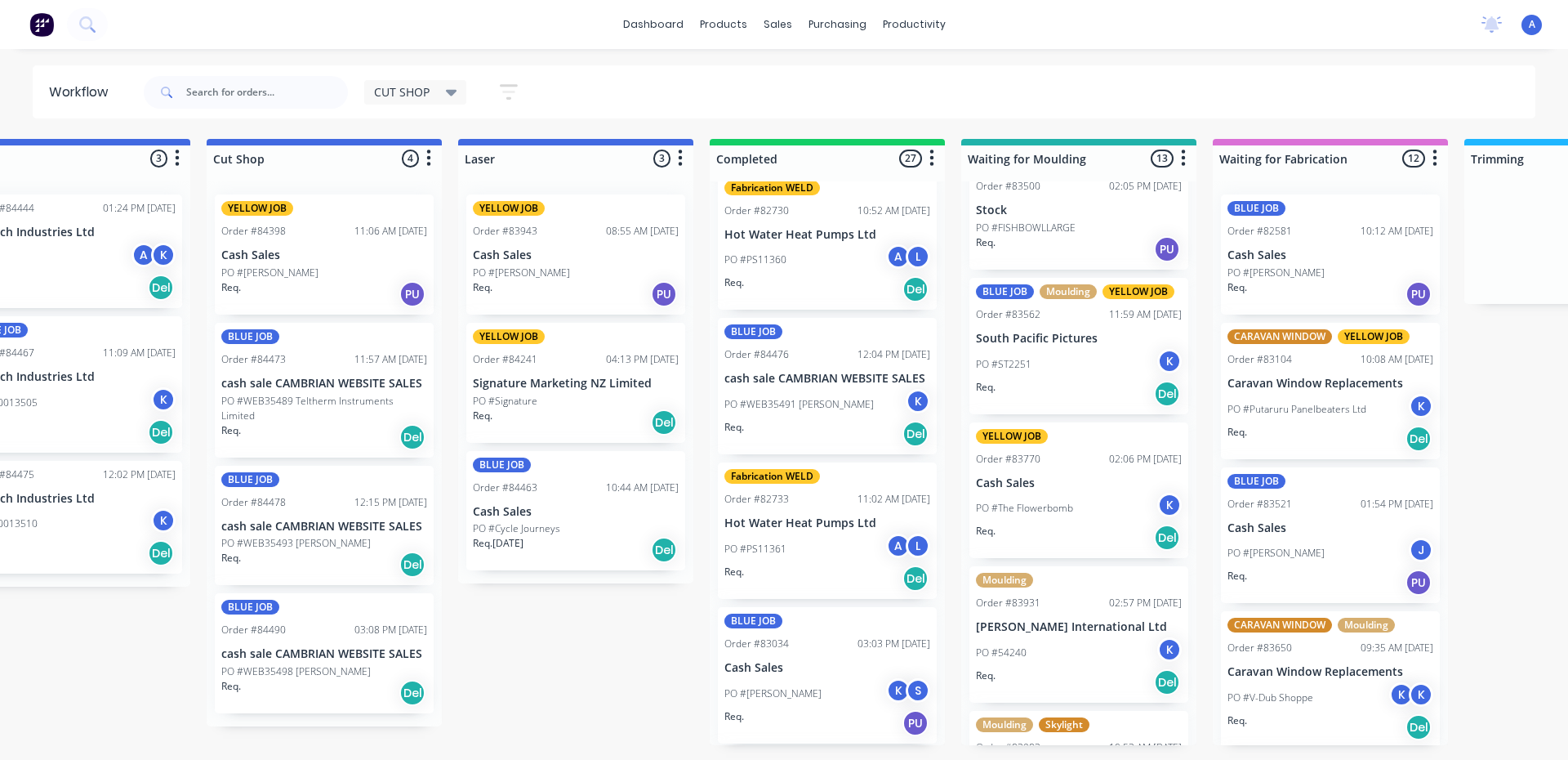
click at [272, 536] on p "PO #WEB35493 [PERSON_NAME]" at bounding box center [296, 543] width 150 height 15
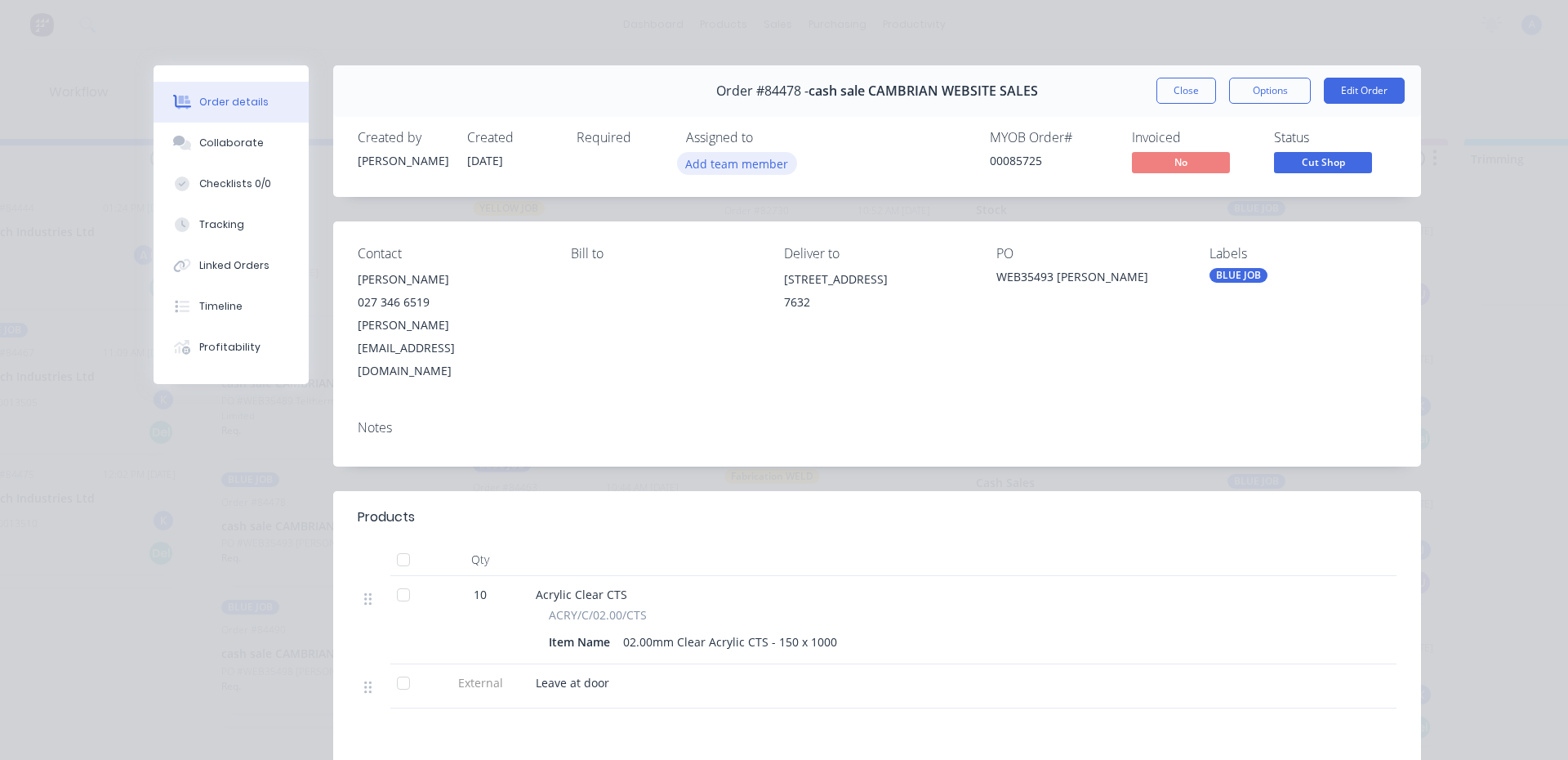
click at [731, 168] on button "Add team member" at bounding box center [737, 162] width 120 height 22
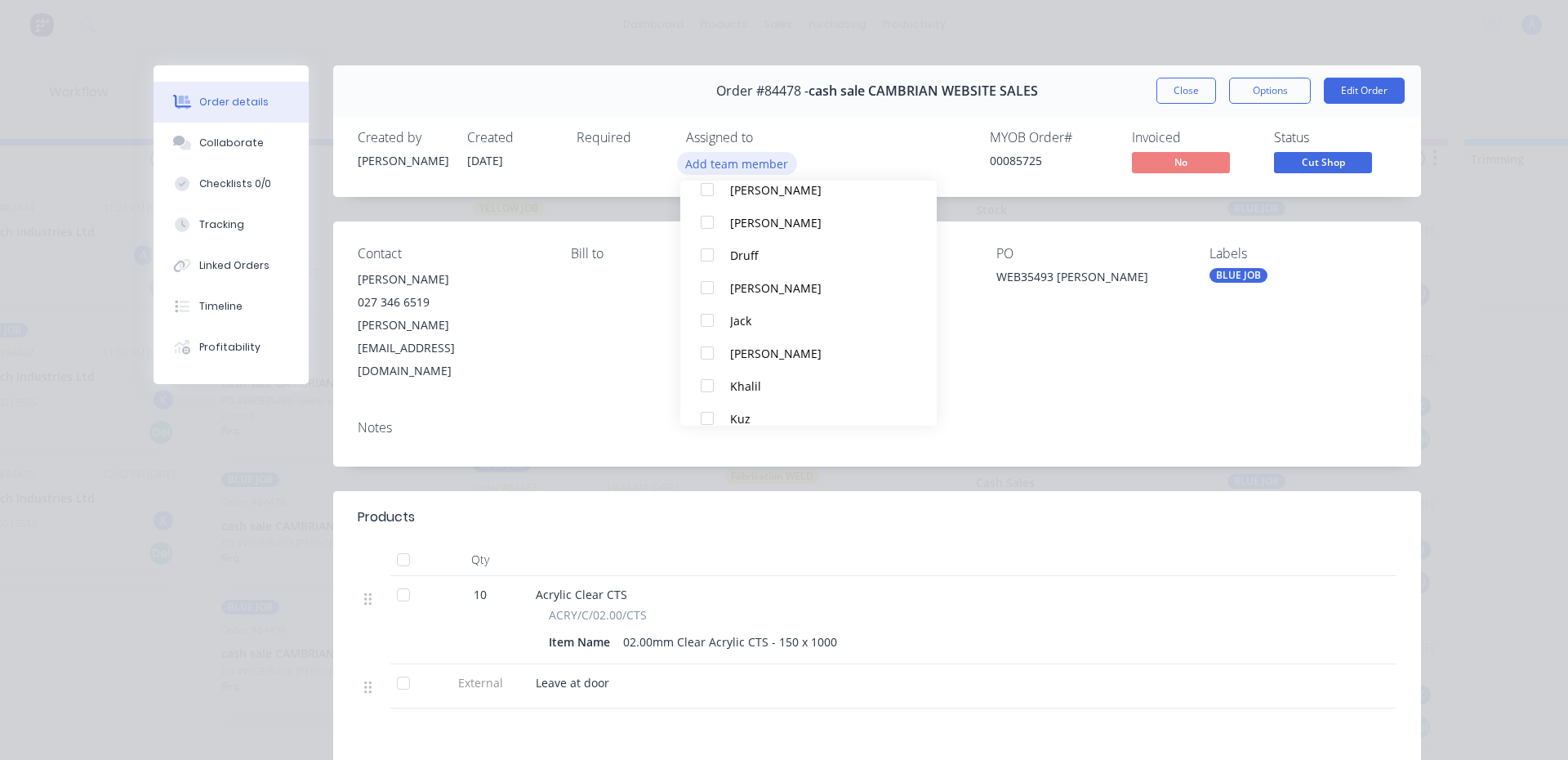
scroll to position [103, 0]
click at [774, 383] on div "Khalil" at bounding box center [817, 380] width 173 height 17
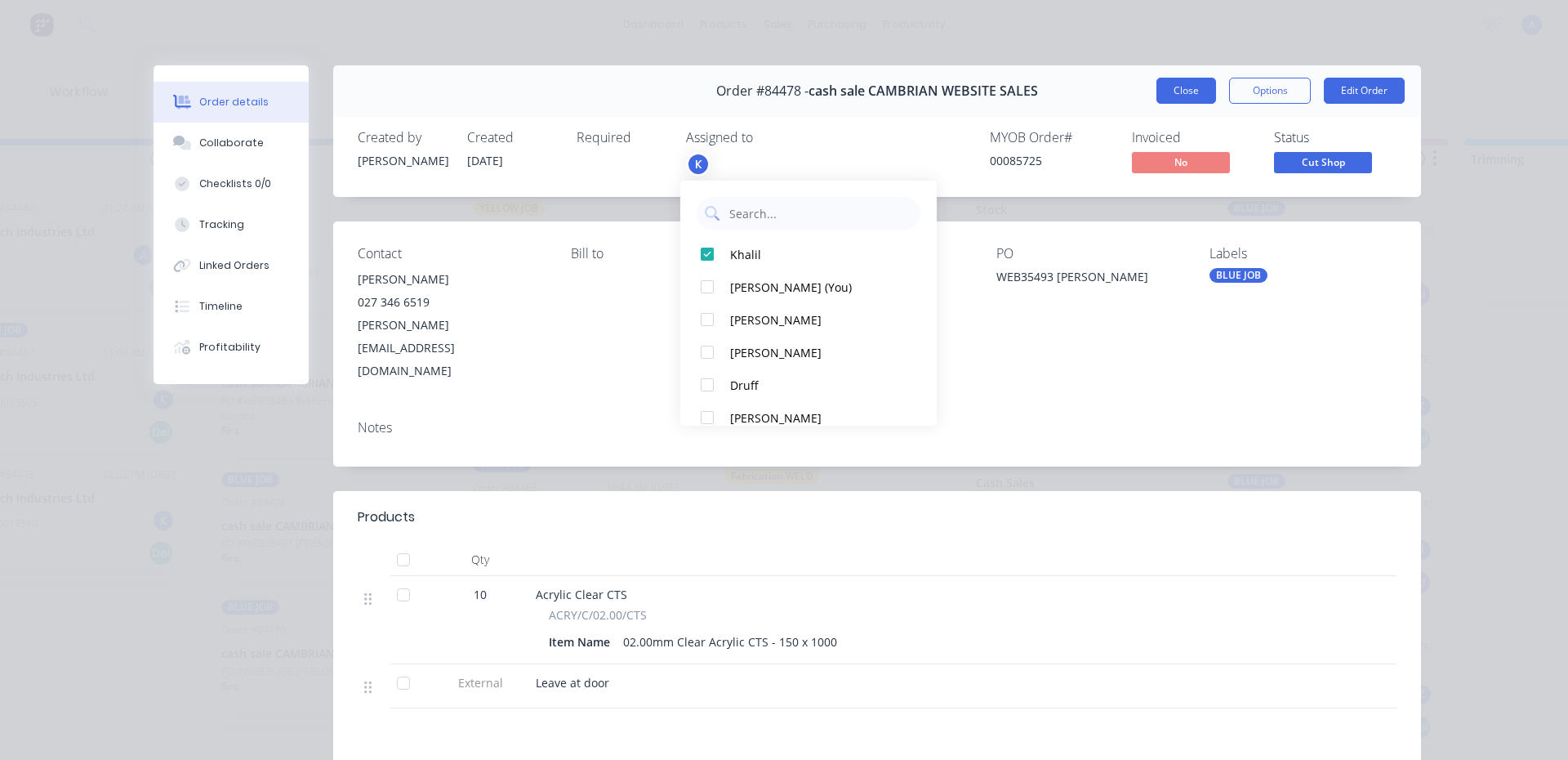
click at [1181, 91] on button "Close" at bounding box center [1186, 91] width 60 height 26
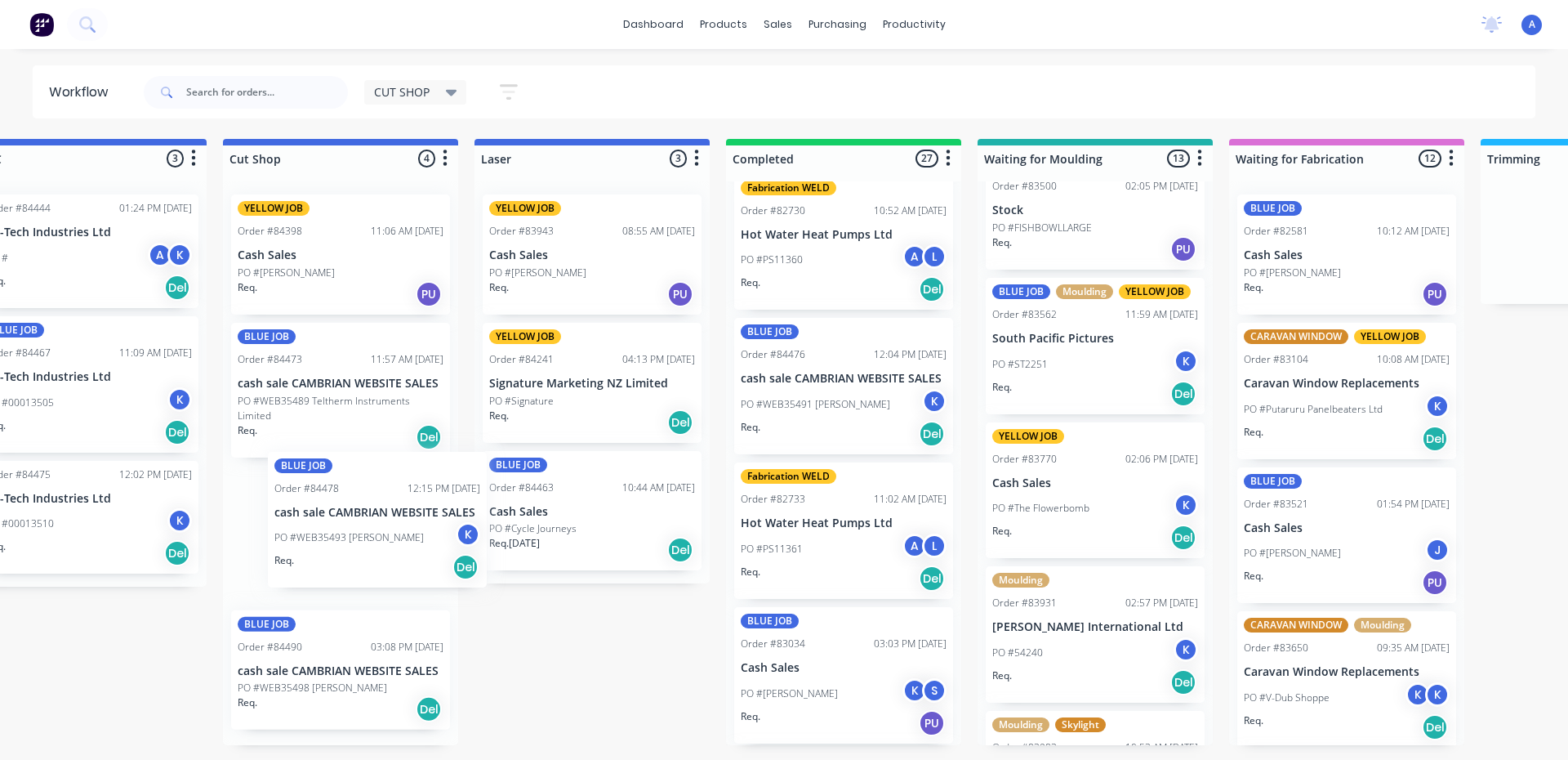
scroll to position [0, 314]
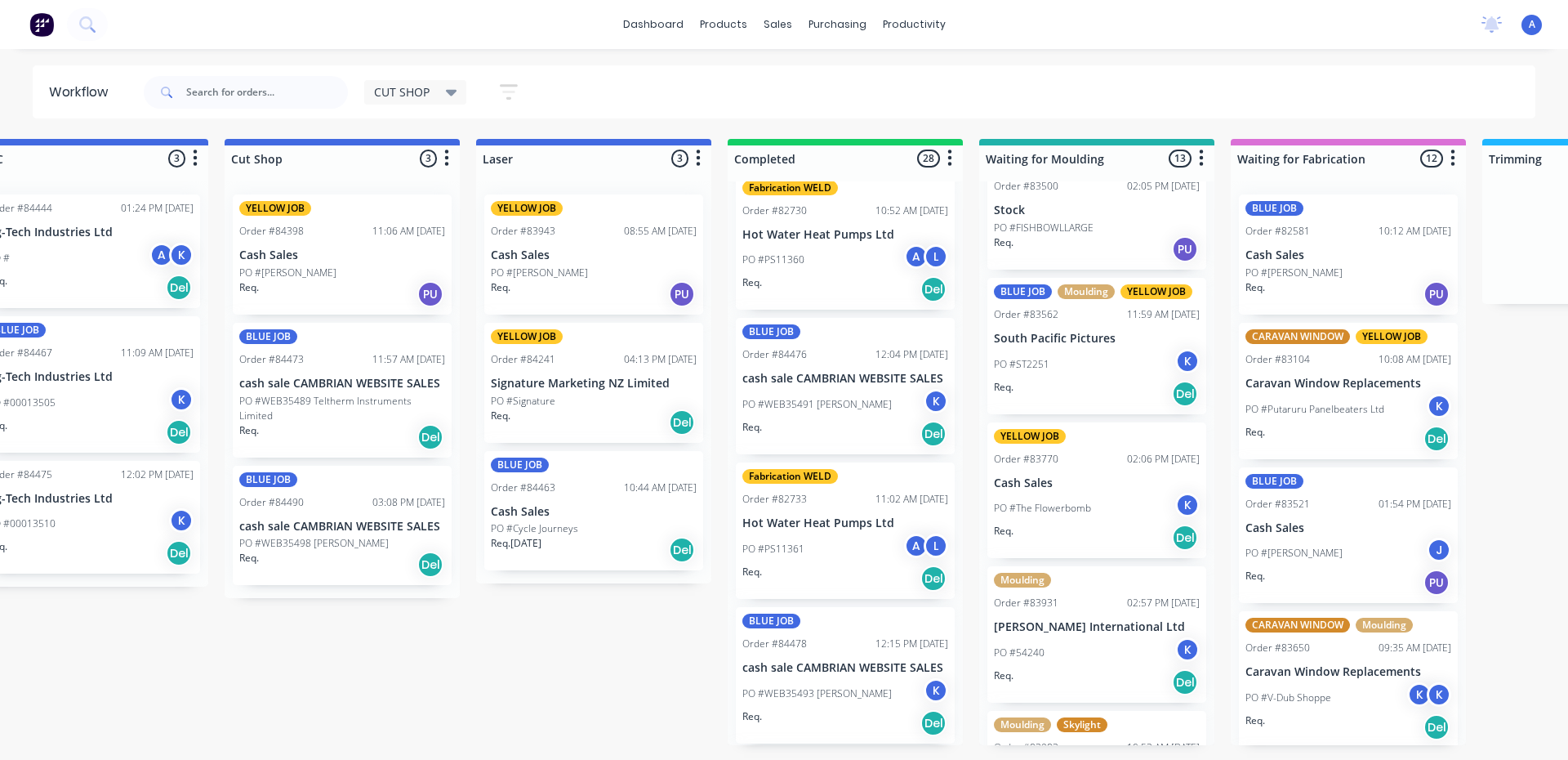
click at [295, 376] on p "cash sale CAMBRIAN WEBSITE SALES" at bounding box center [343, 384] width 206 height 14
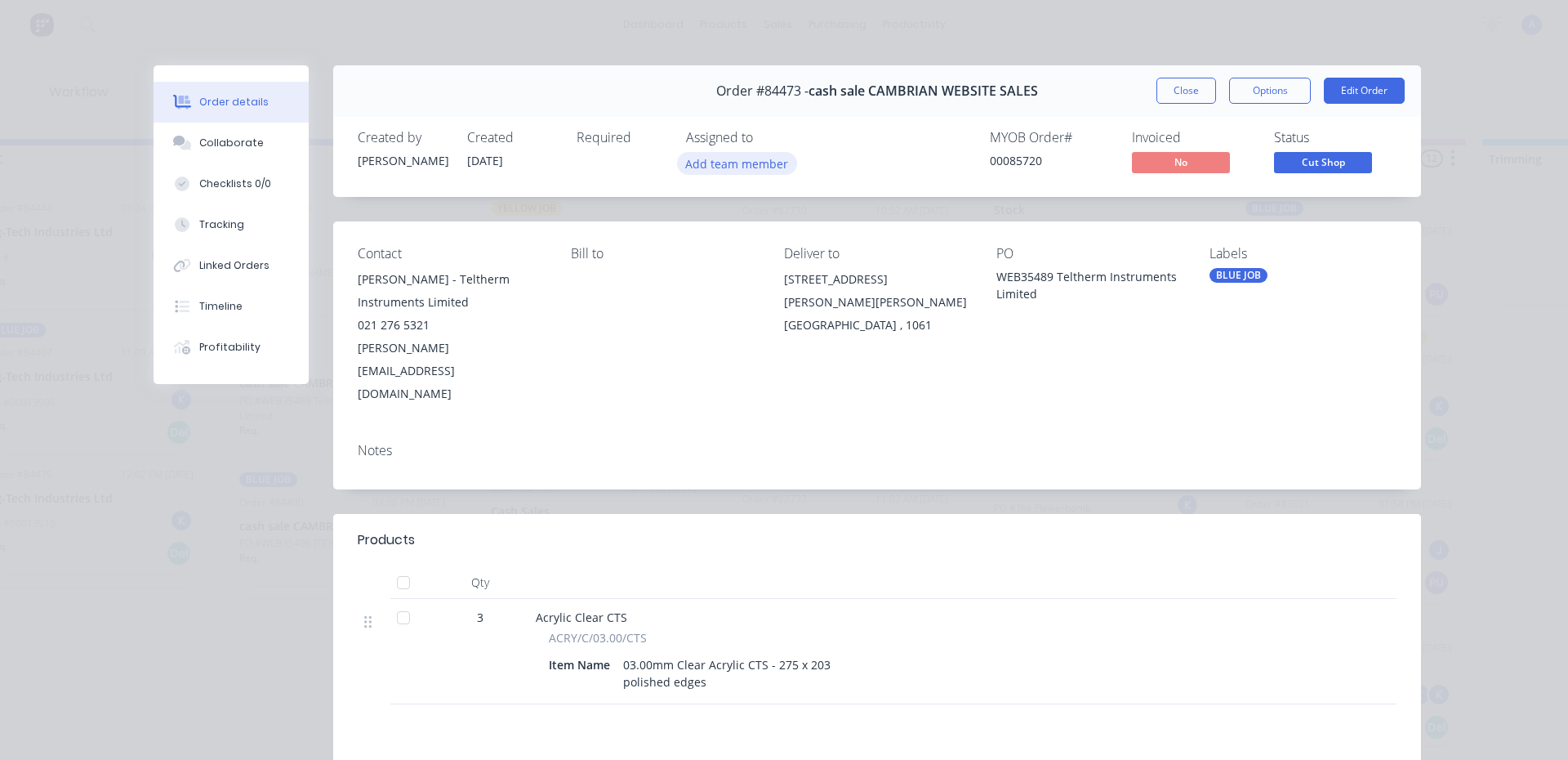
click at [731, 169] on button "Add team member" at bounding box center [737, 162] width 120 height 22
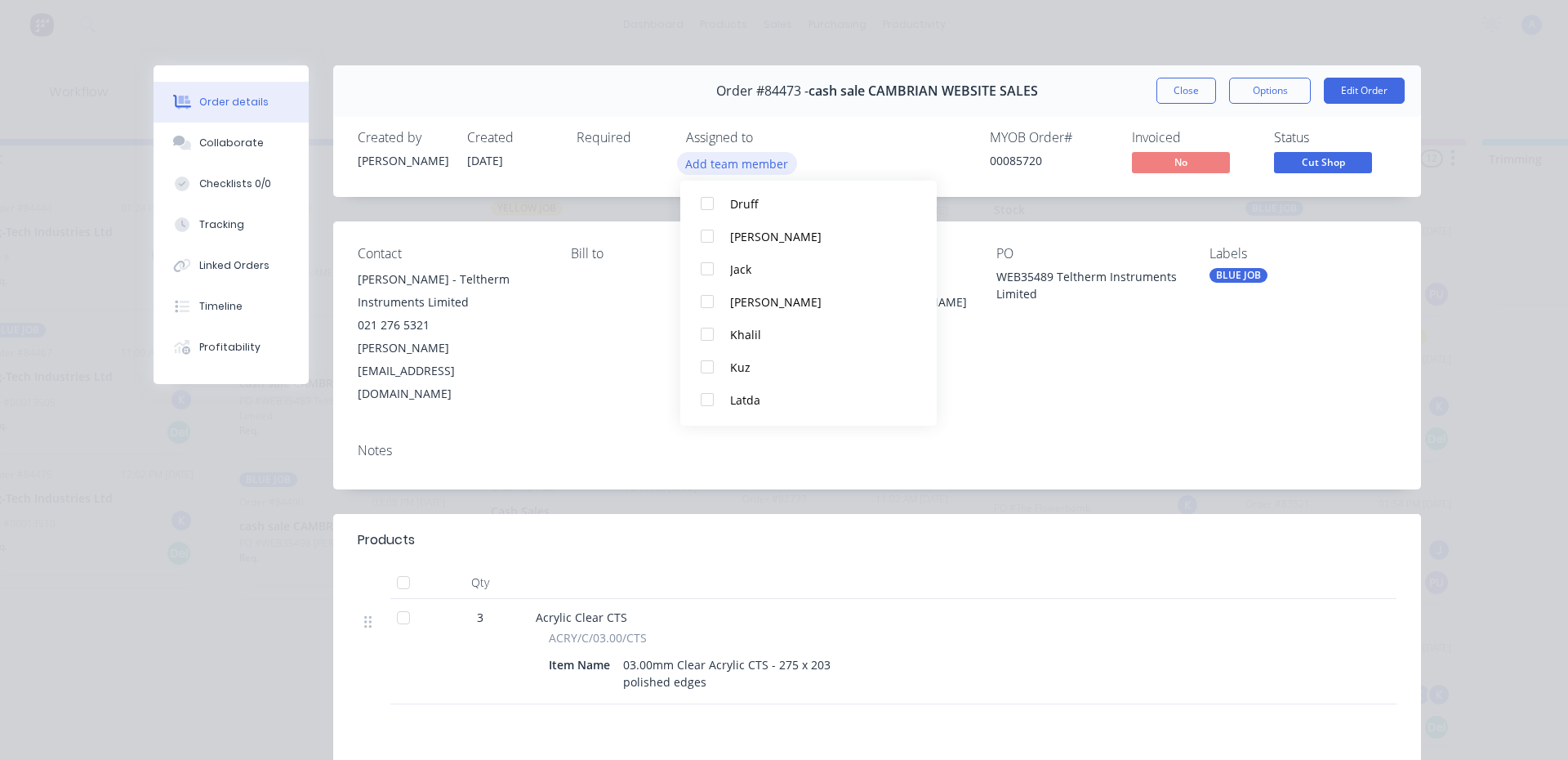
scroll to position [150, 0]
click at [747, 340] on div "Khalil" at bounding box center [817, 333] width 173 height 17
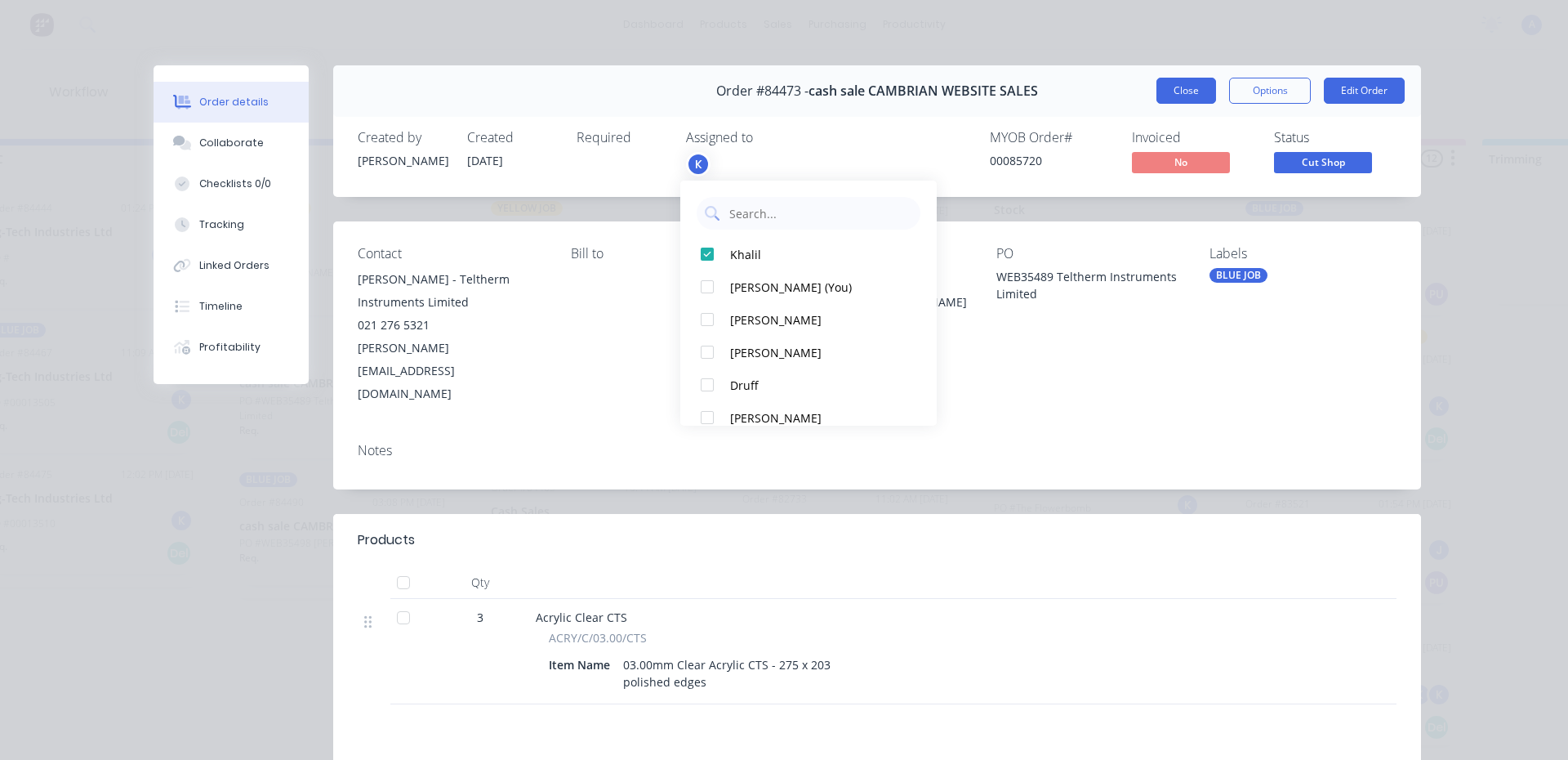
click at [1170, 94] on button "Close" at bounding box center [1186, 91] width 60 height 26
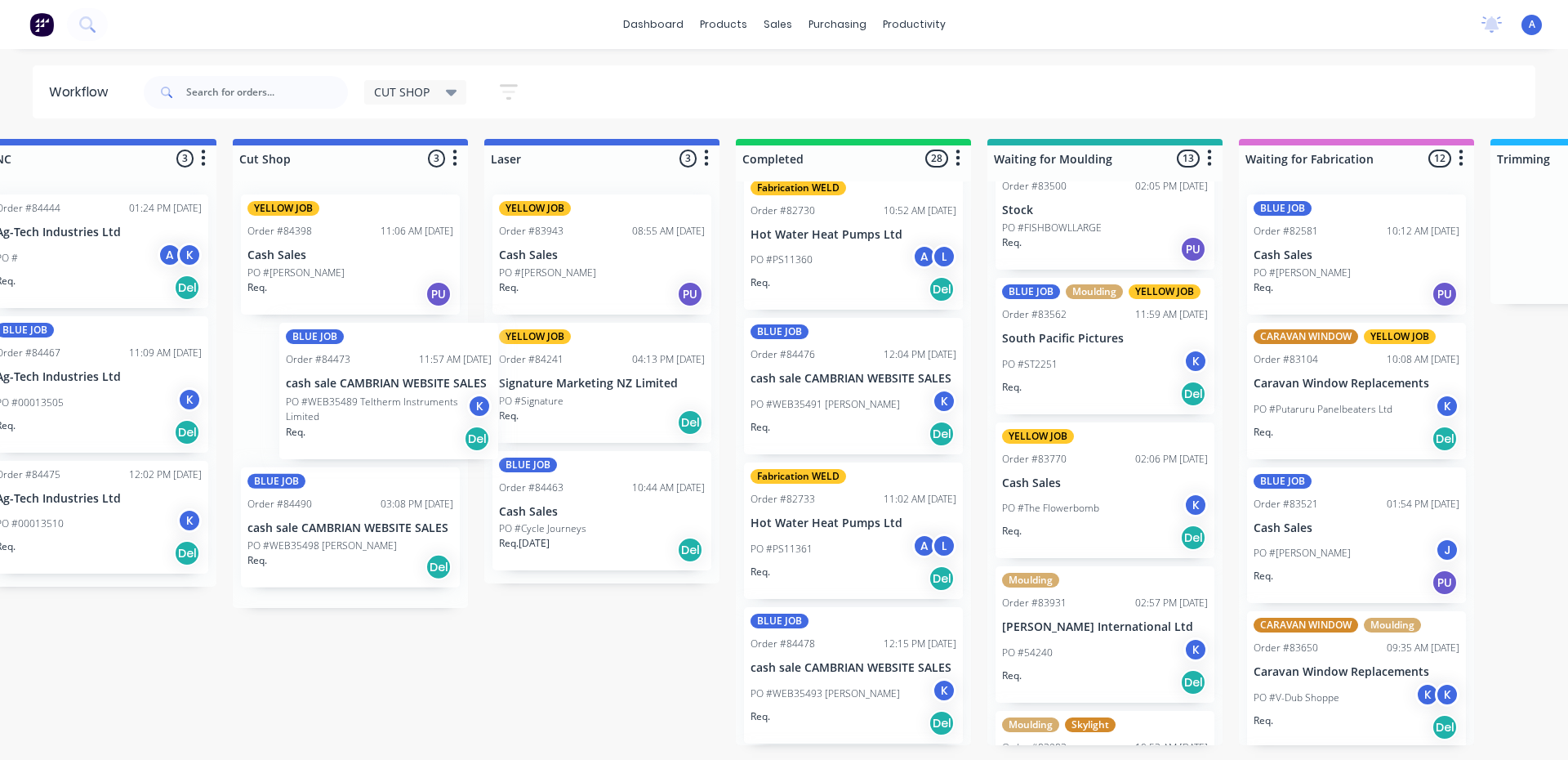
scroll to position [0, 299]
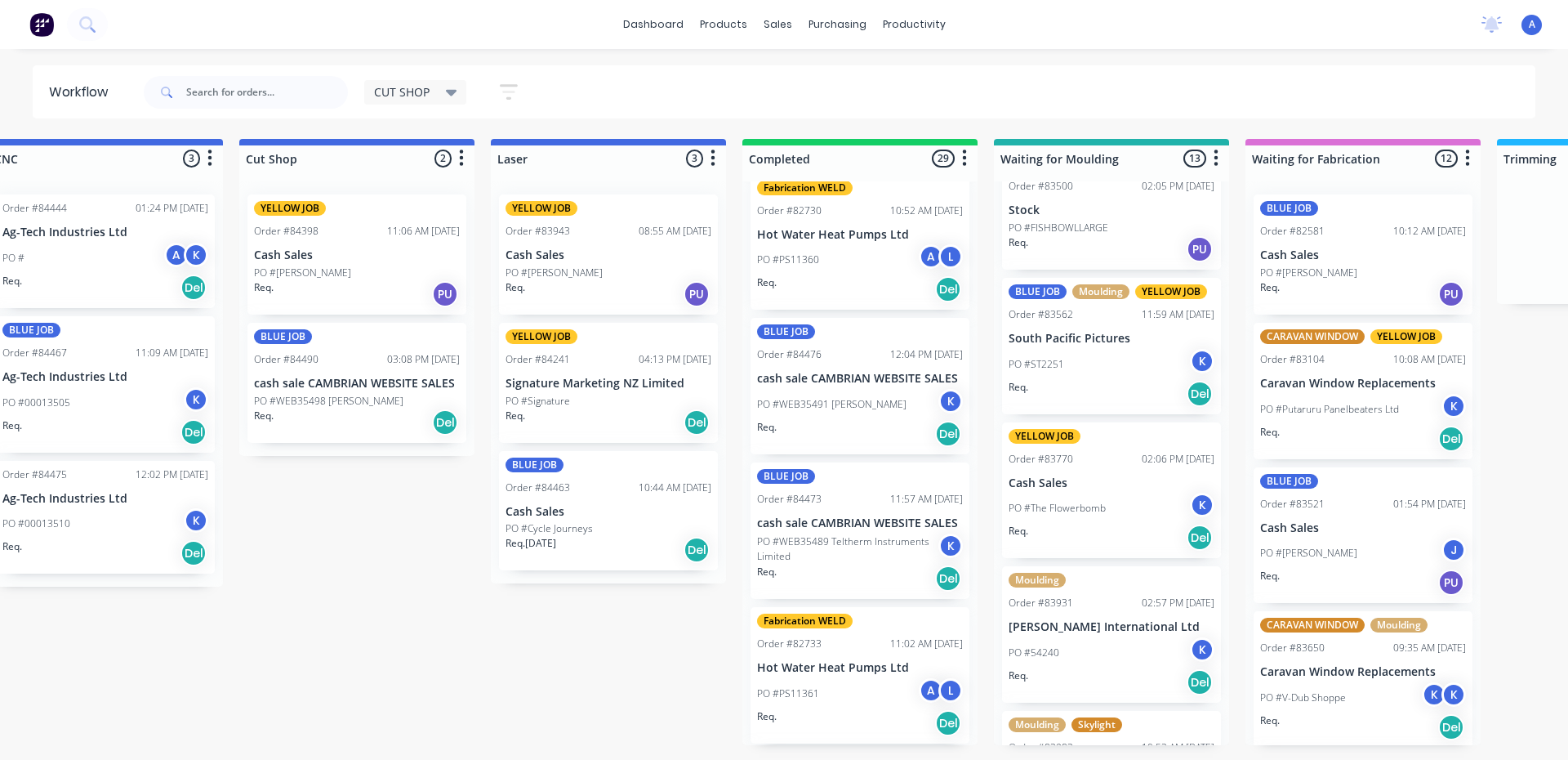
click at [326, 408] on div "Req. Del" at bounding box center [357, 422] width 206 height 28
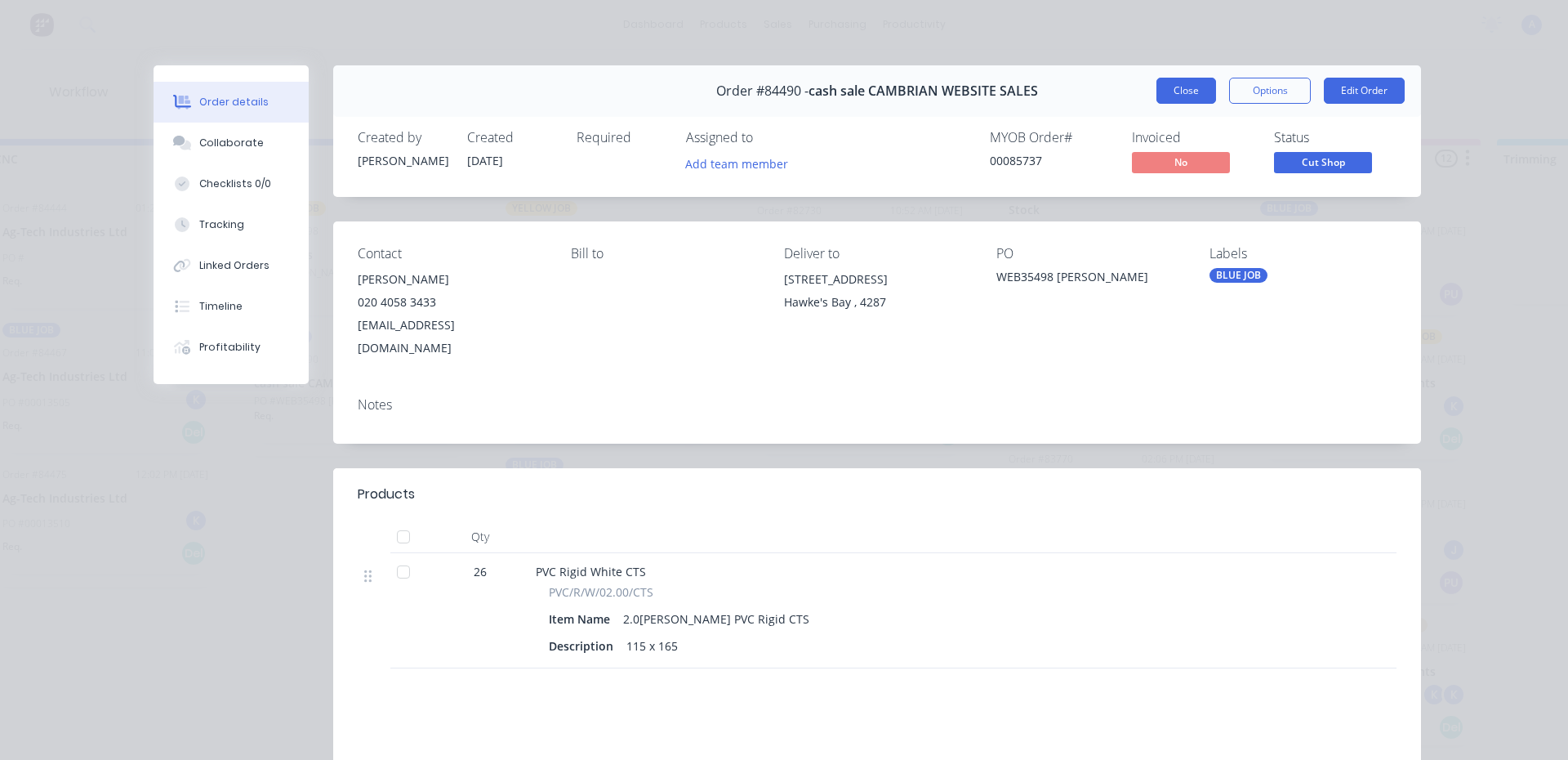
click at [1172, 95] on button "Close" at bounding box center [1186, 91] width 60 height 26
